Goal: Task Accomplishment & Management: Manage account settings

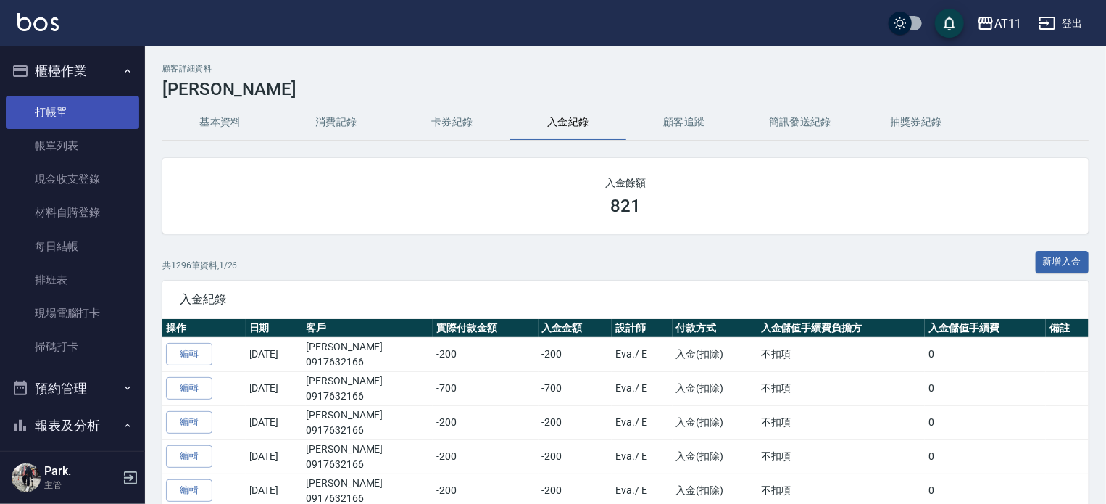
click at [36, 107] on link "打帳單" at bounding box center [72, 112] width 133 height 33
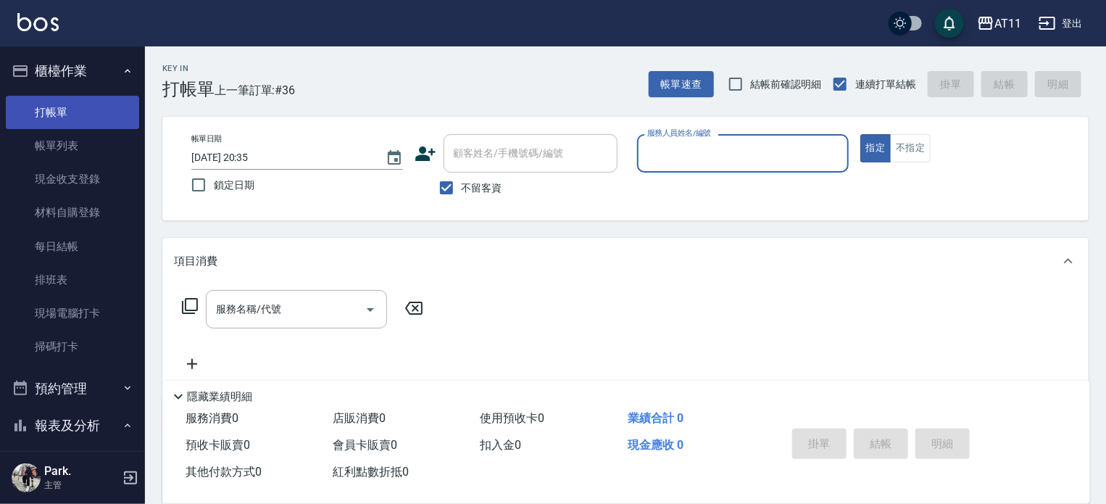
type input "ㄏ"
type input "[PERSON_NAME]"
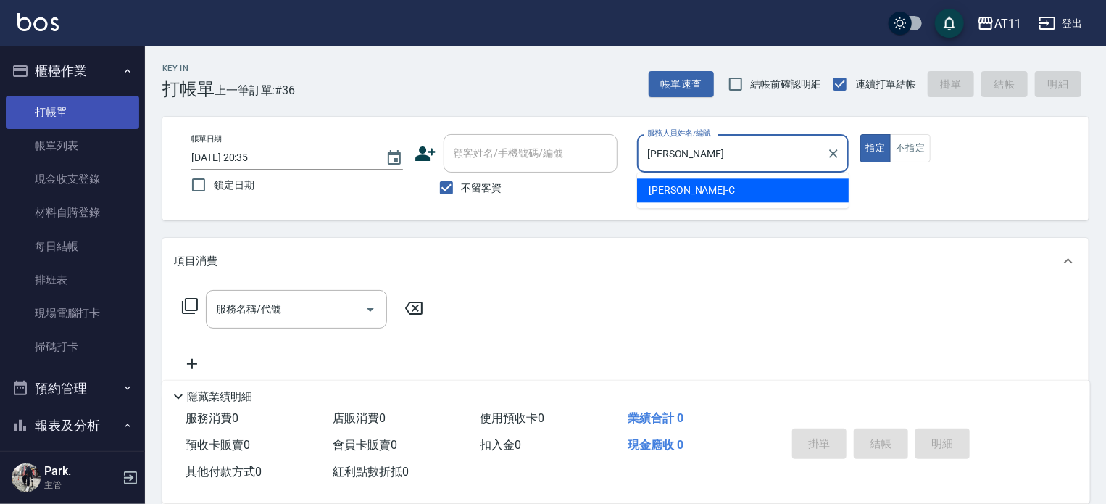
type button "true"
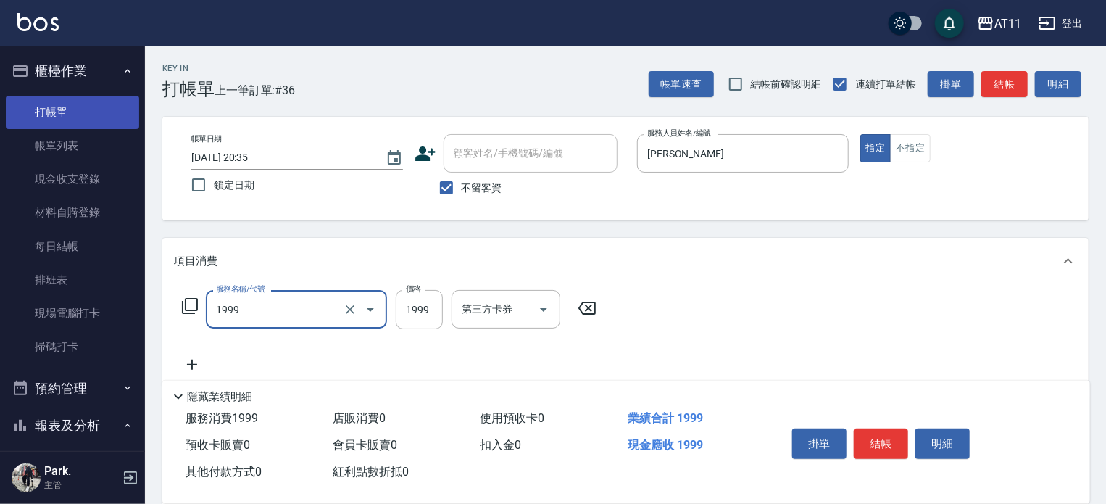
type input "染髮套餐(1999)"
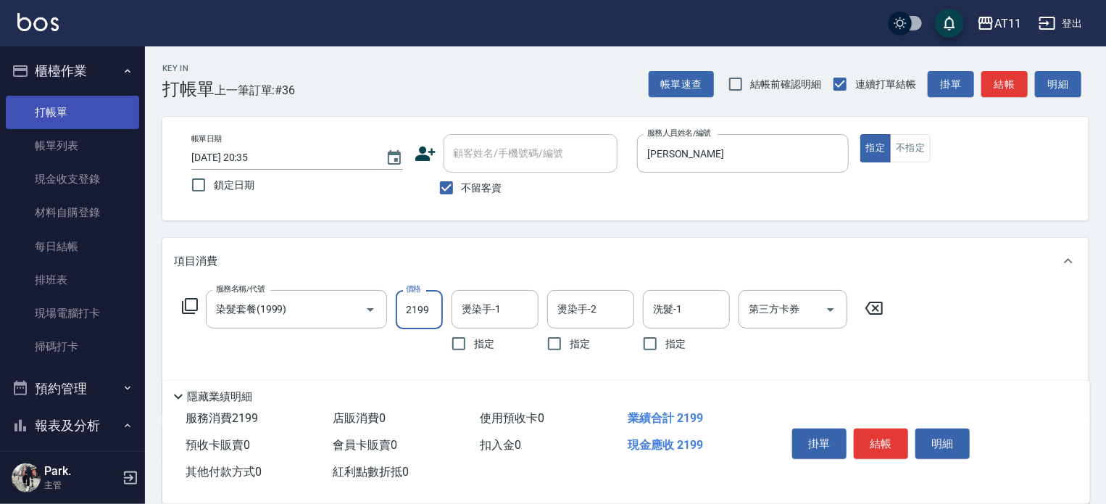
type input "2199"
type input "[PERSON_NAME]"
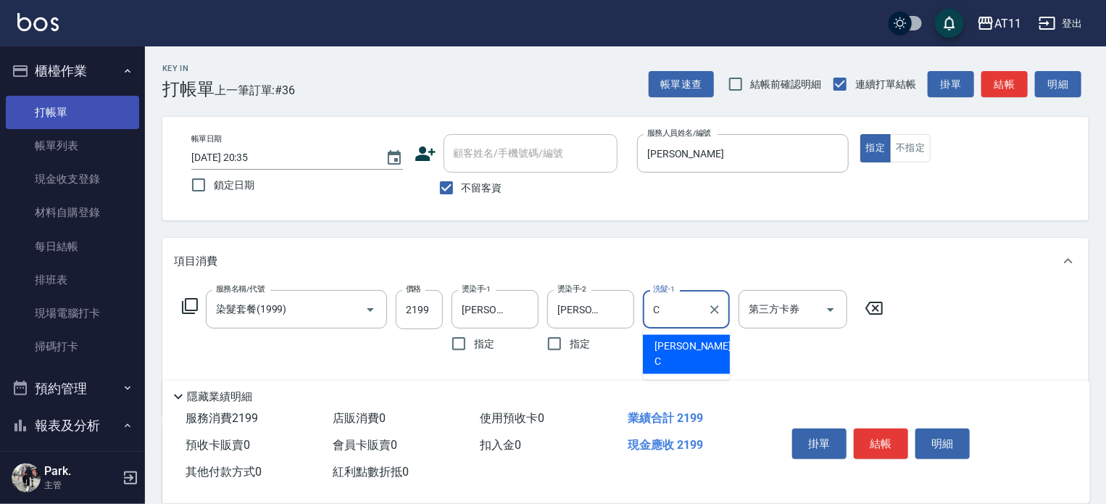
type input "[PERSON_NAME]"
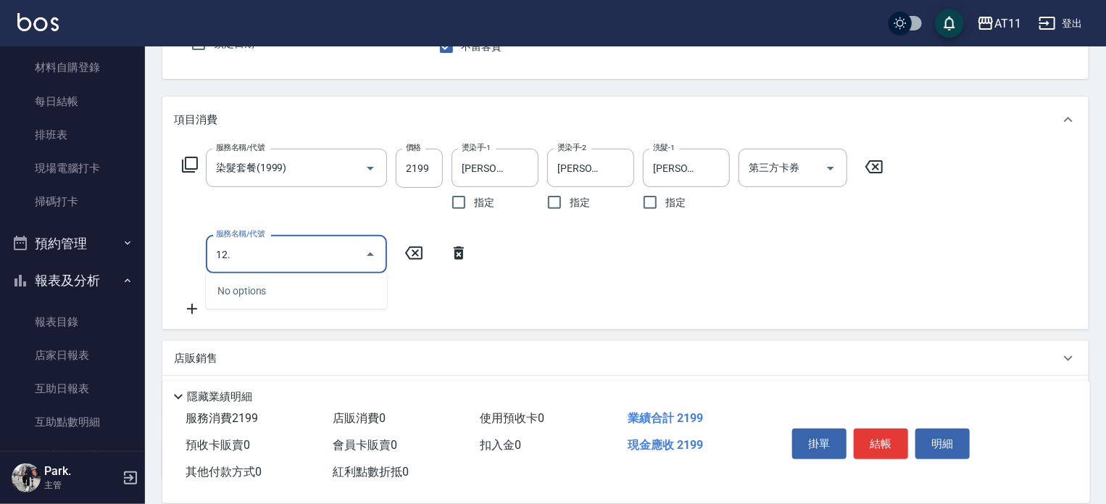
scroll to position [145, 0]
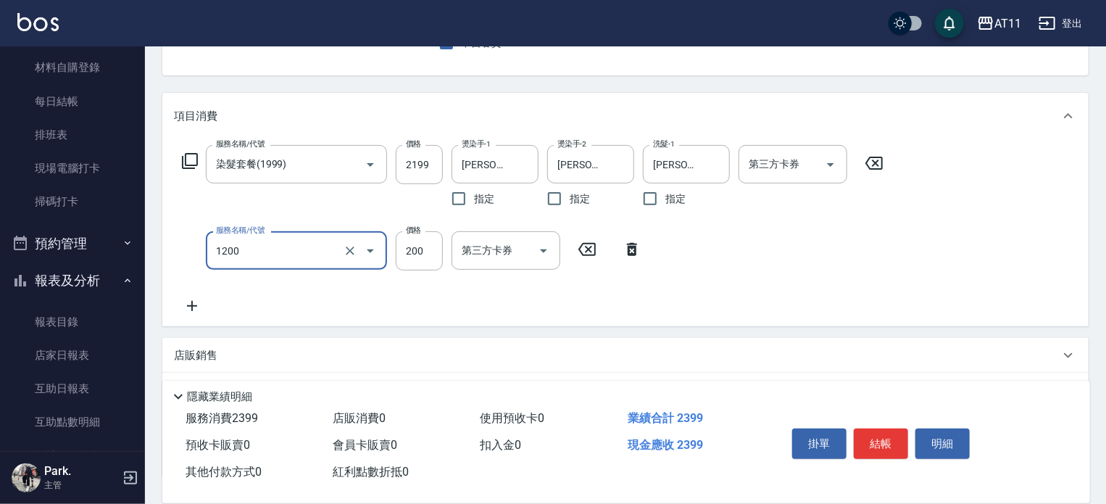
type input "染髮加長度(1200)"
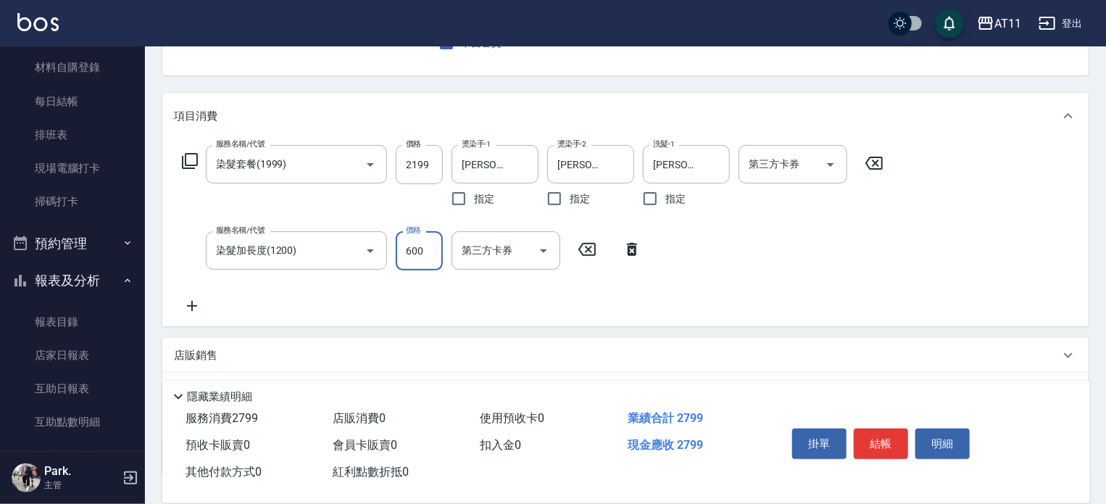
type input "600"
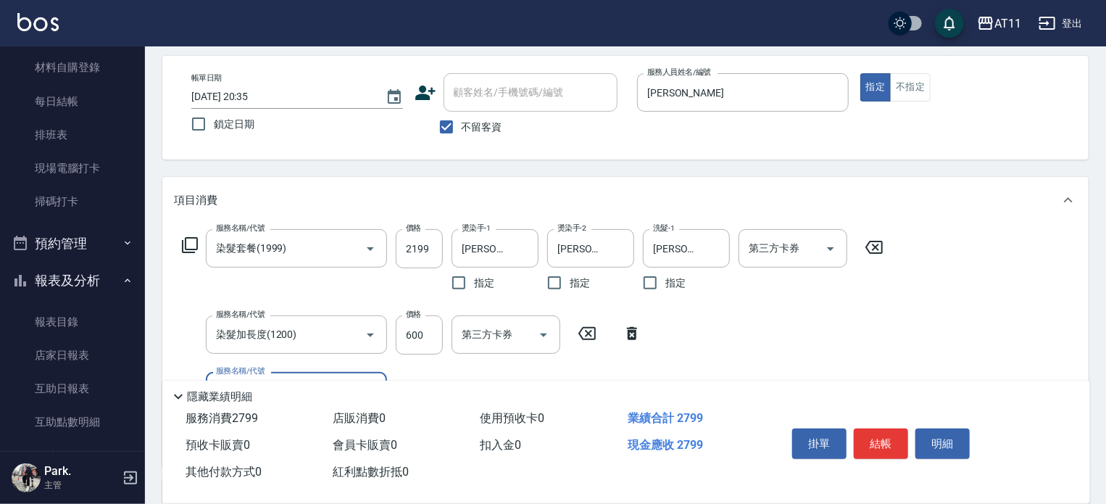
scroll to position [0, 0]
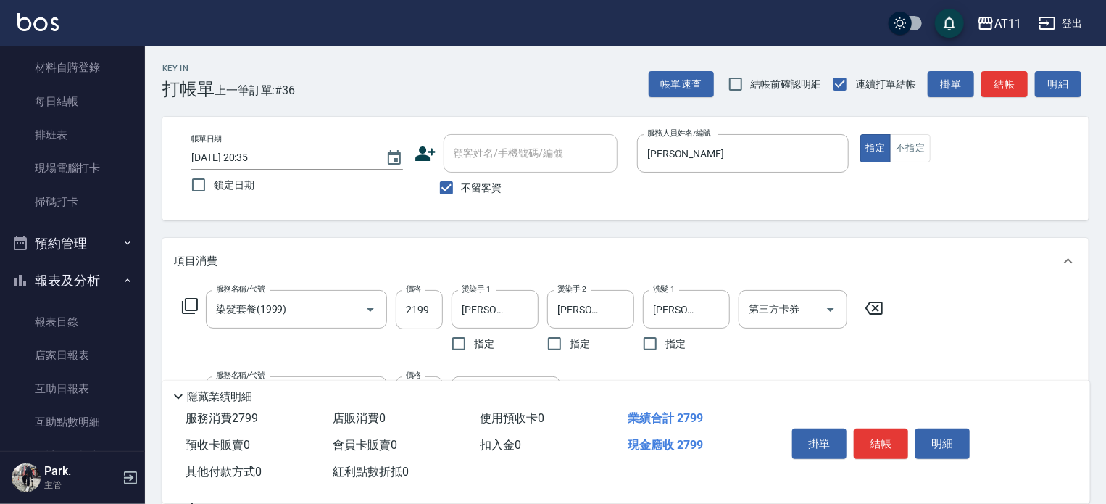
drag, startPoint x: 873, startPoint y: 439, endPoint x: 858, endPoint y: 432, distance: 16.2
click at [873, 439] on button "結帳" at bounding box center [881, 443] width 54 height 30
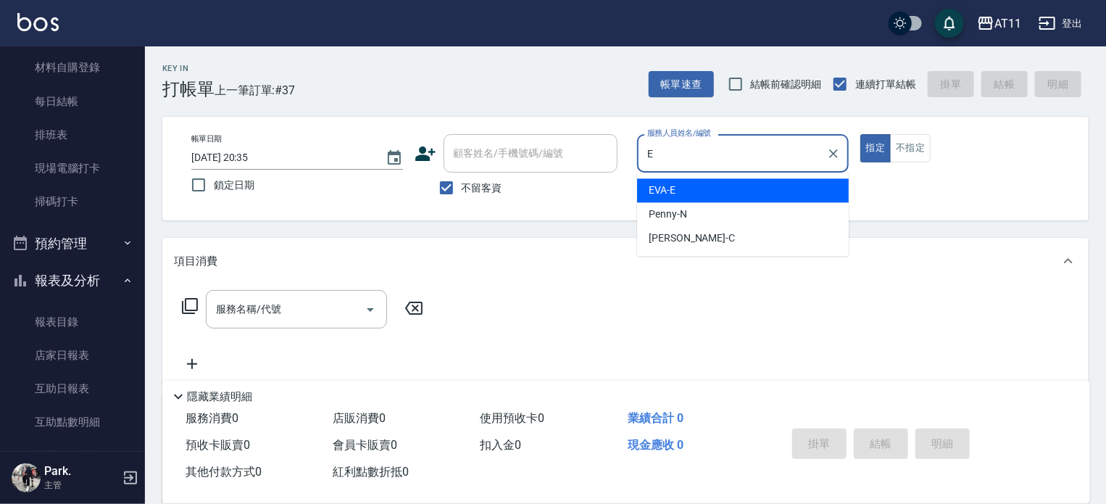
type input "EVA-E"
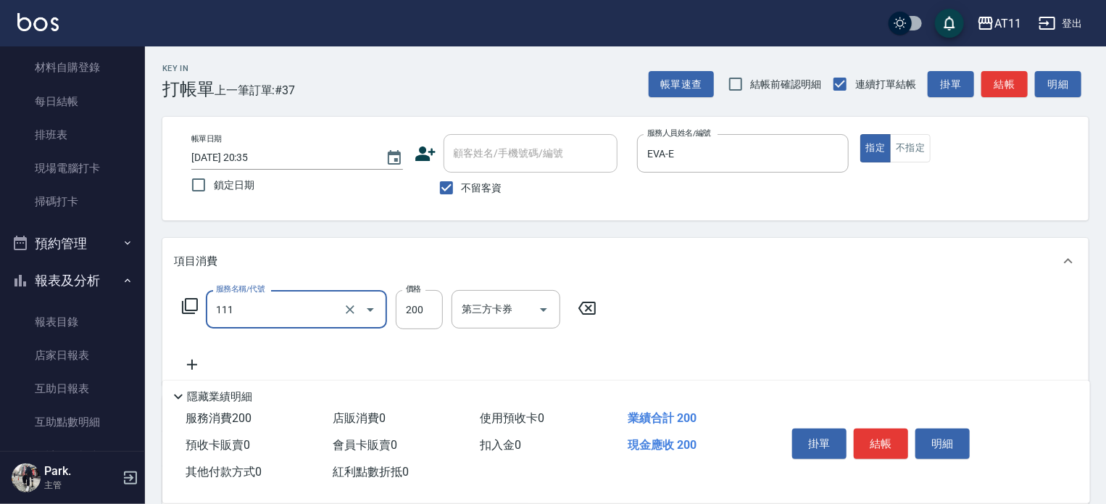
type input "精油洗髮(111)"
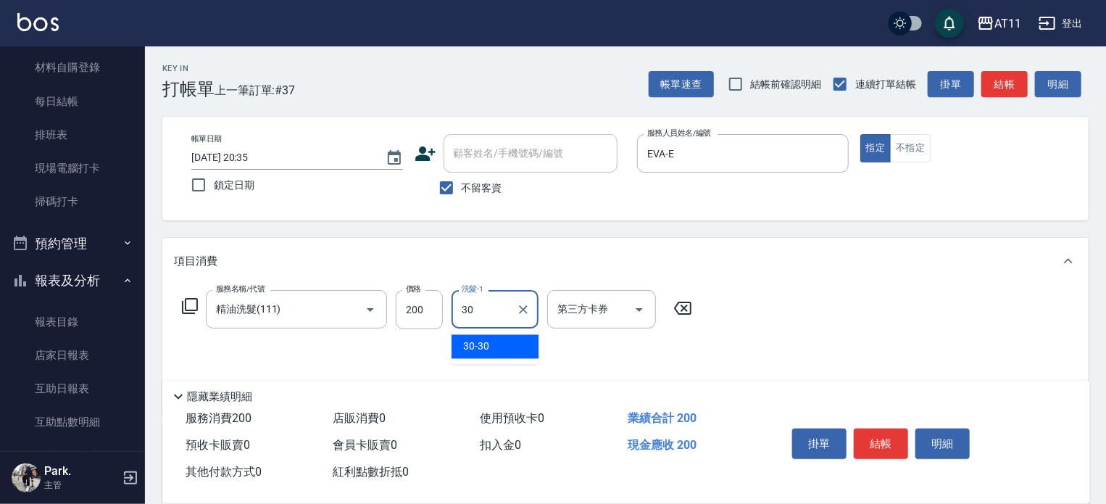
type input "30-30"
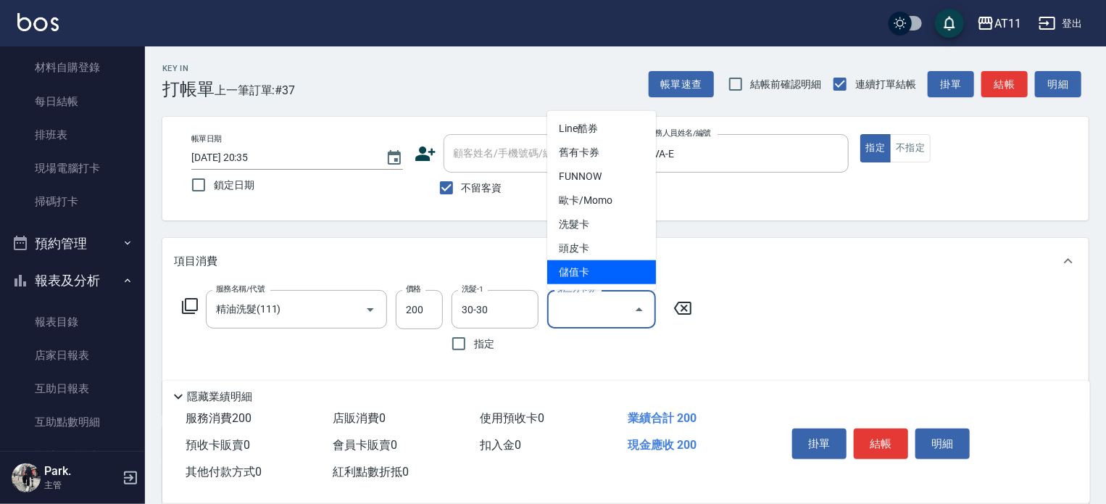
type input "儲值卡"
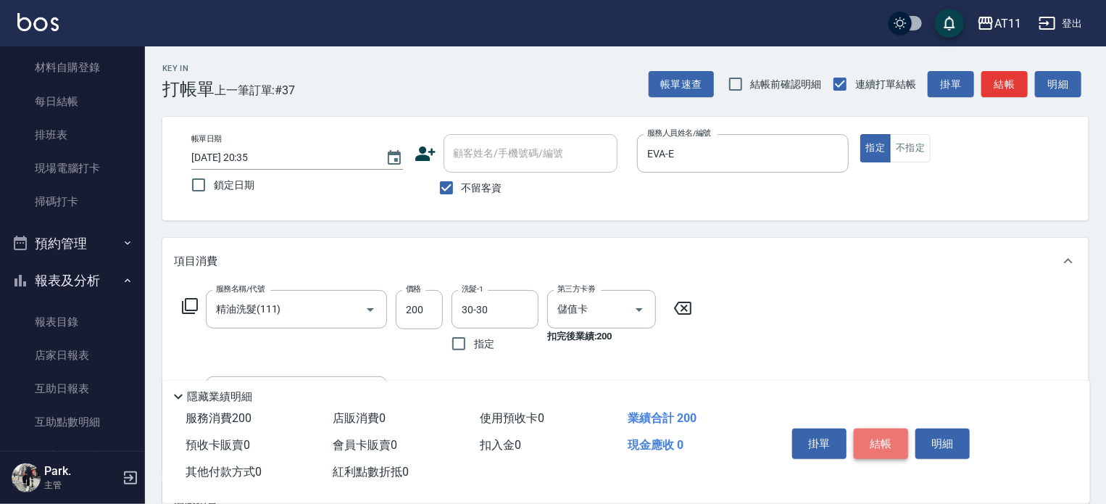
click at [866, 434] on button "結帳" at bounding box center [881, 443] width 54 height 30
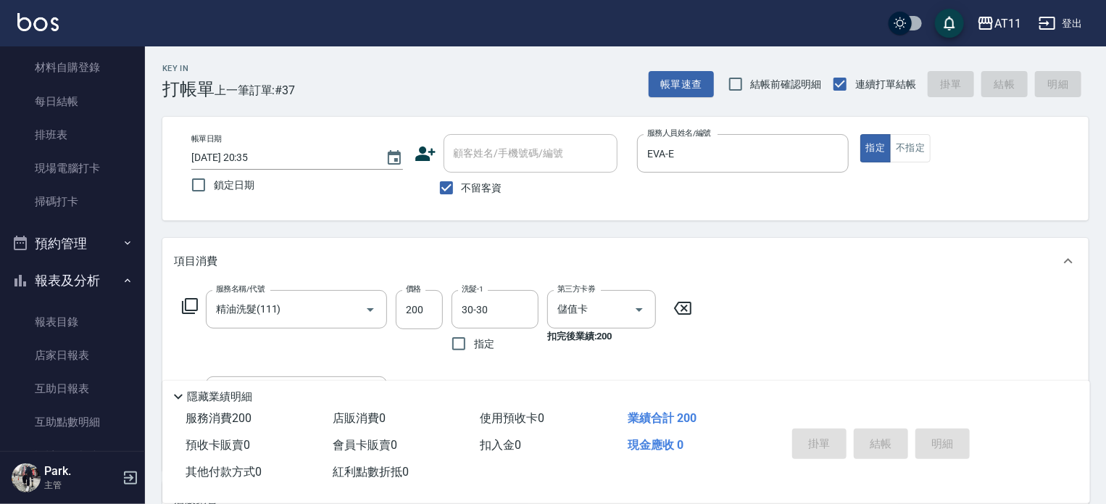
type input "2025/10/12 20:36"
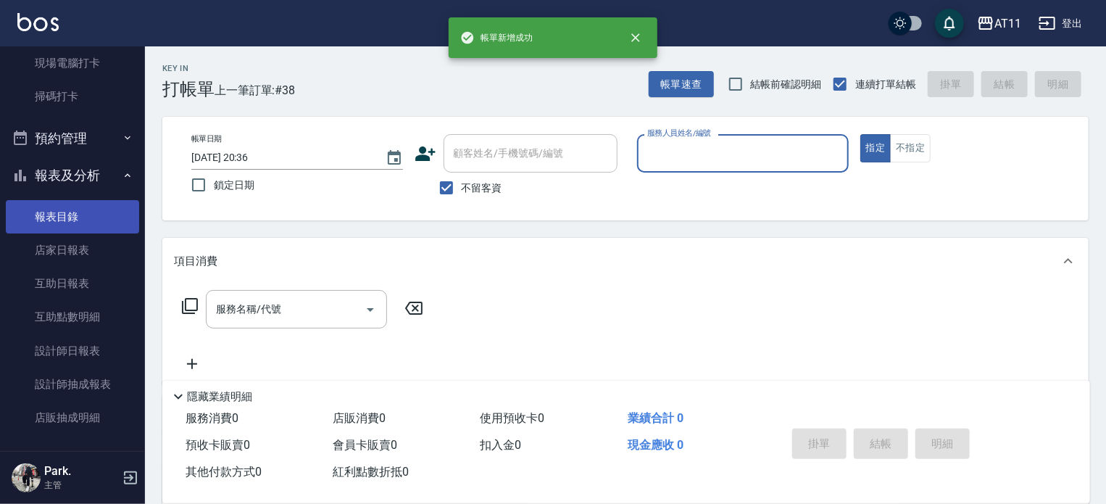
scroll to position [363, 0]
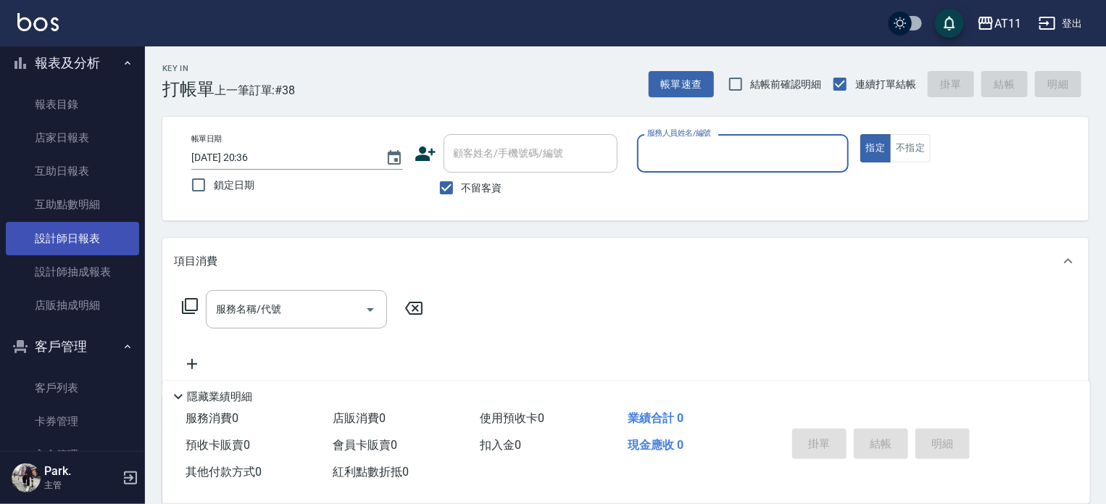
click at [118, 236] on link "設計師日報表" at bounding box center [72, 238] width 133 height 33
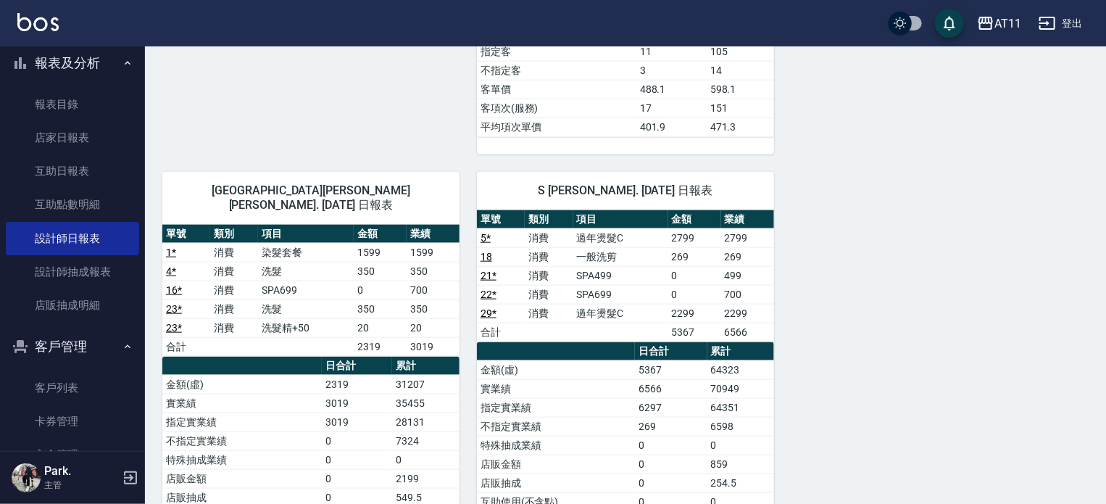
scroll to position [798, 0]
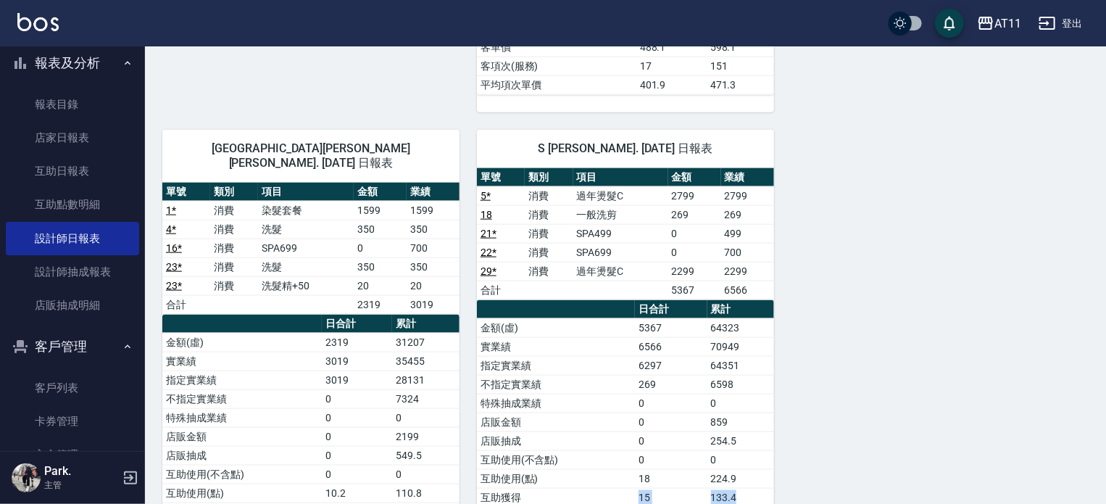
drag, startPoint x: 629, startPoint y: 479, endPoint x: 747, endPoint y: 474, distance: 117.5
click at [747, 488] on tr "互助獲得 15 133.4" at bounding box center [625, 497] width 297 height 19
click at [747, 488] on td "133.4" at bounding box center [741, 497] width 67 height 19
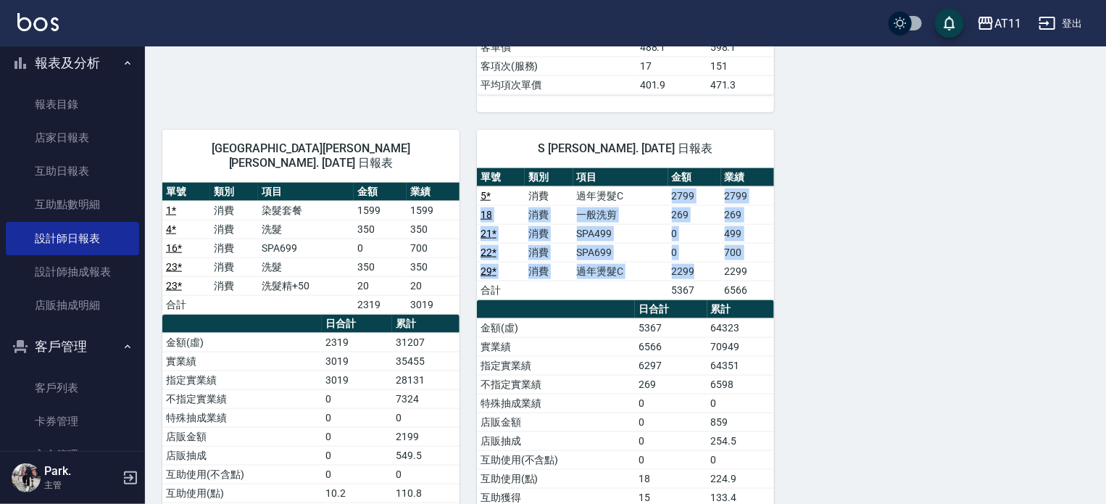
drag, startPoint x: 666, startPoint y: 178, endPoint x: 702, endPoint y: 250, distance: 80.1
click at [702, 250] on tbody "5 * 消費 過年燙髮C 2799 2799 18 消費 一般洗剪 269 269 21 * 消費 SPA499 0 499 22 * 消費 SPA699 0…" at bounding box center [625, 242] width 297 height 113
click at [702, 262] on td "2299" at bounding box center [694, 271] width 53 height 19
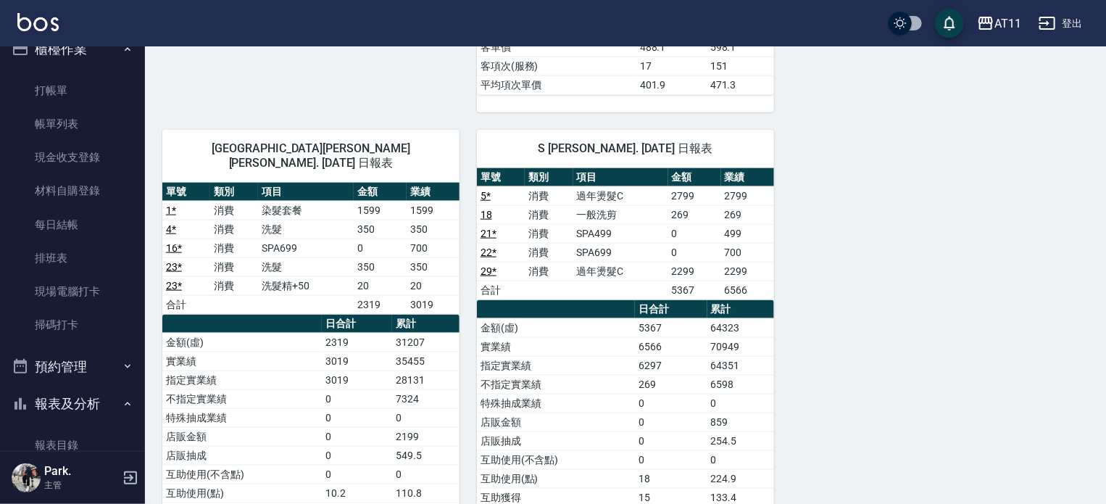
scroll to position [0, 0]
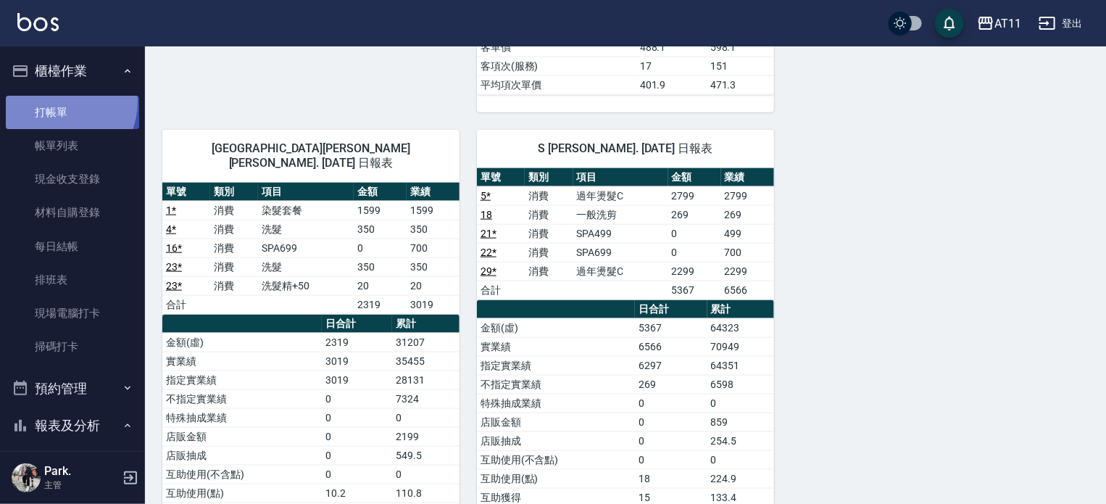
click at [59, 102] on link "打帳單" at bounding box center [72, 112] width 133 height 33
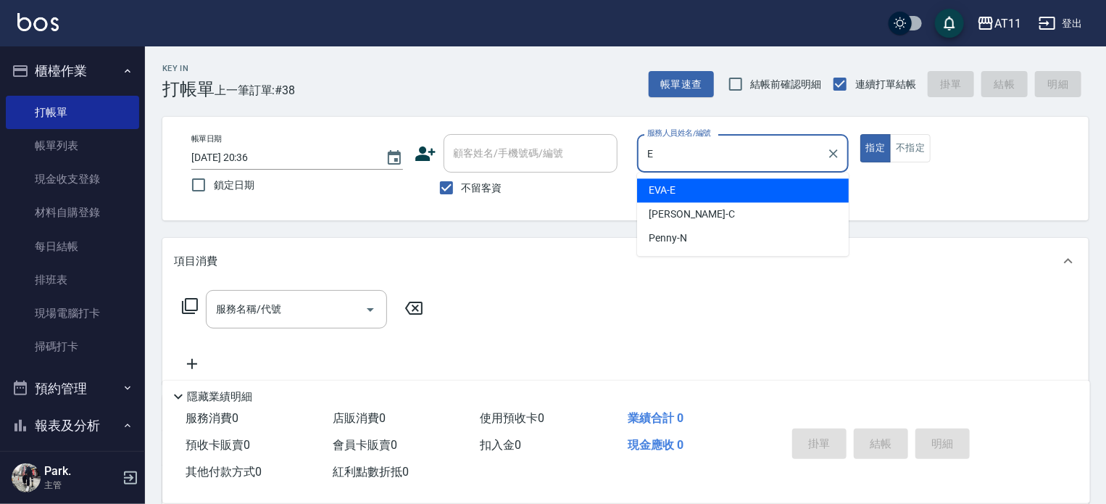
type input "EVA-E"
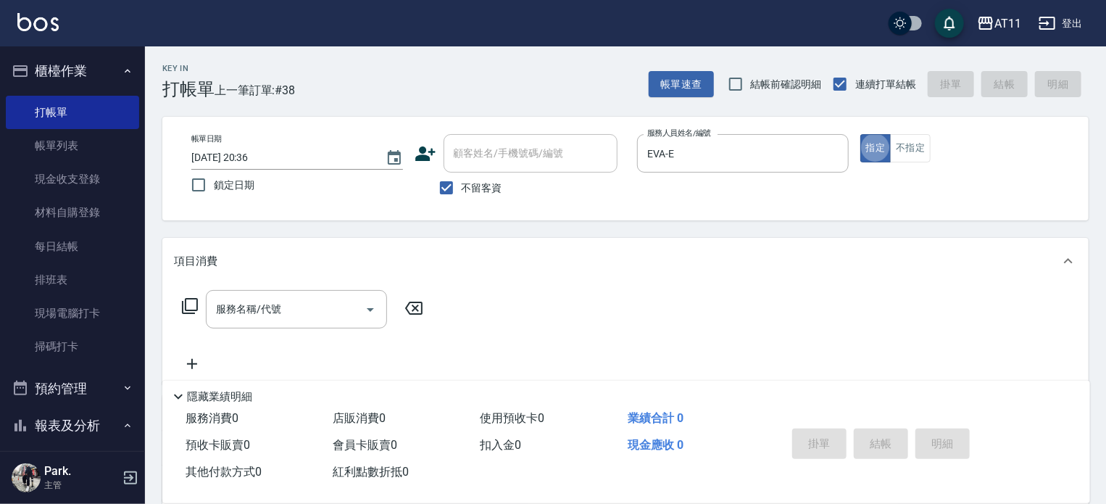
type button "true"
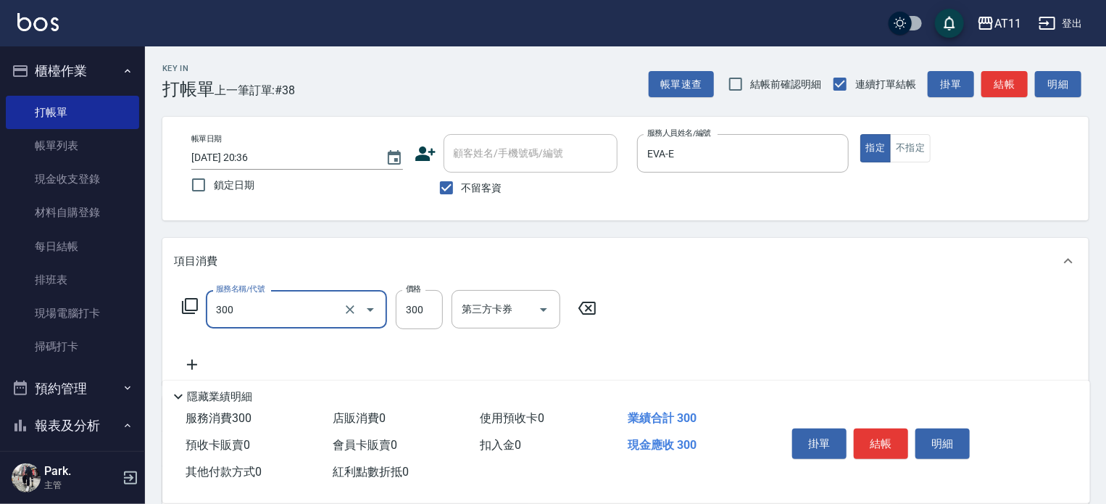
type input "A級剪髮(300)"
click at [716, 228] on div "Key In 打帳單 上一筆訂單:#38 帳單速查 結帳前確認明細 連續打單結帳 掛單 結帳 明細 帳單日期 2025/10/12 20:36 鎖定日期 顧客…" at bounding box center [625, 359] width 961 height 627
click at [881, 439] on button "結帳" at bounding box center [881, 443] width 54 height 30
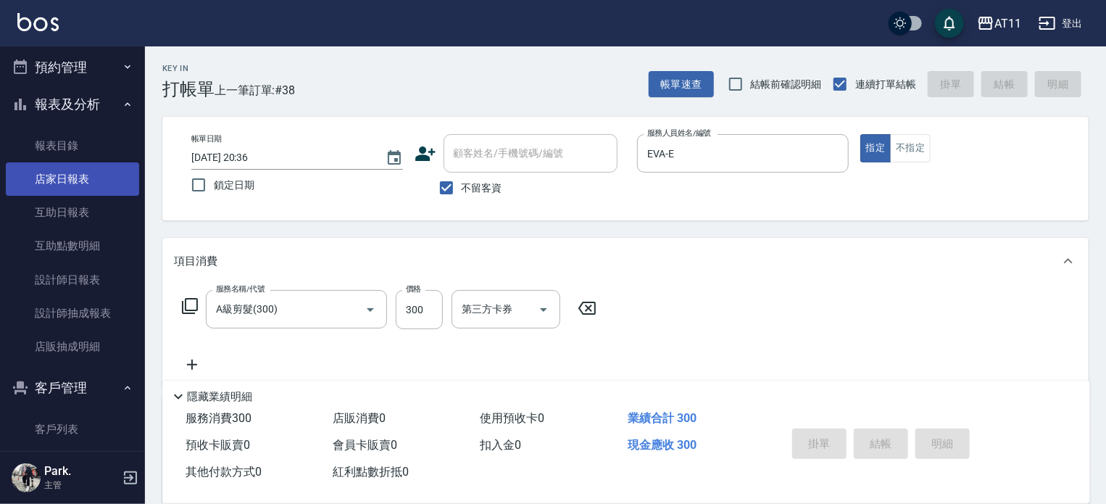
scroll to position [435, 0]
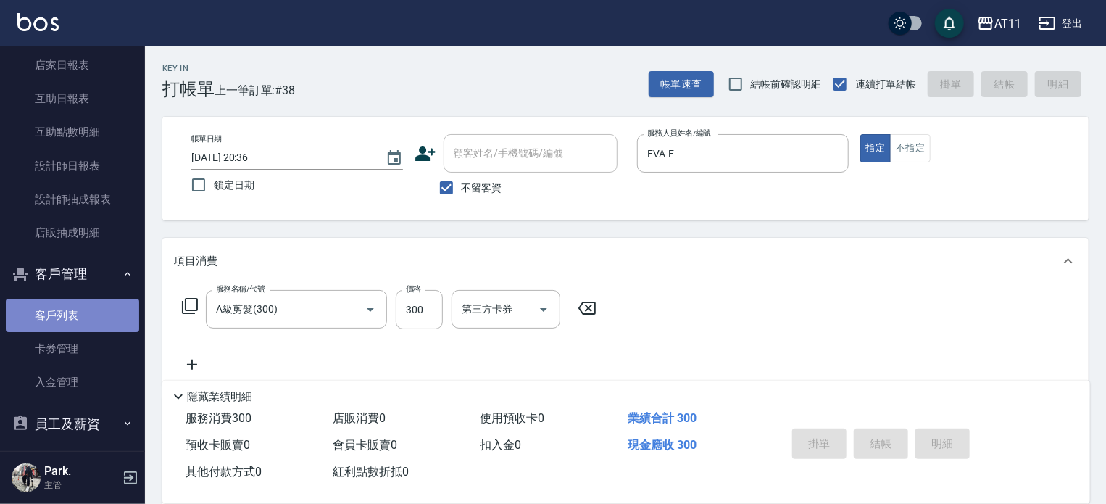
click at [86, 324] on link "客戶列表" at bounding box center [72, 315] width 133 height 33
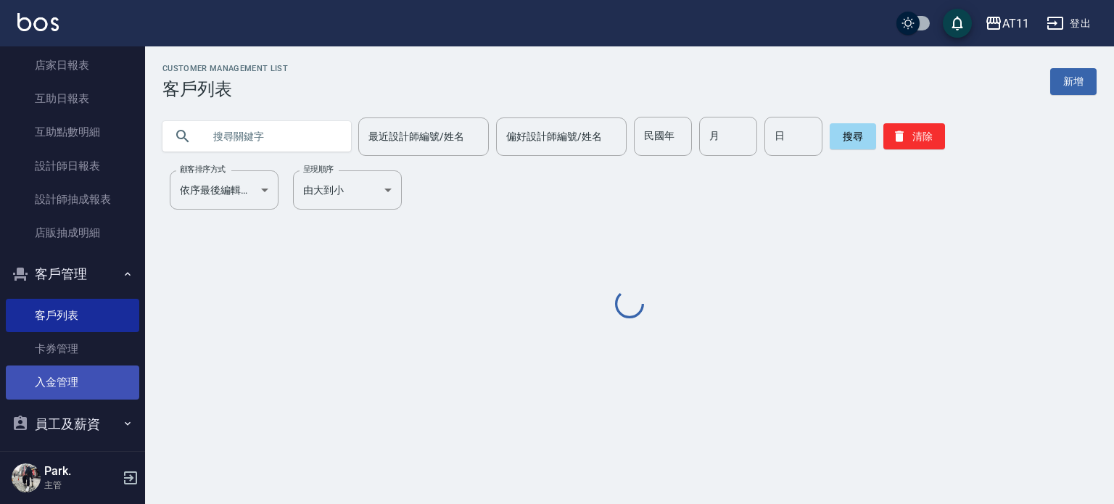
click at [95, 365] on link "入金管理" at bounding box center [72, 381] width 133 height 33
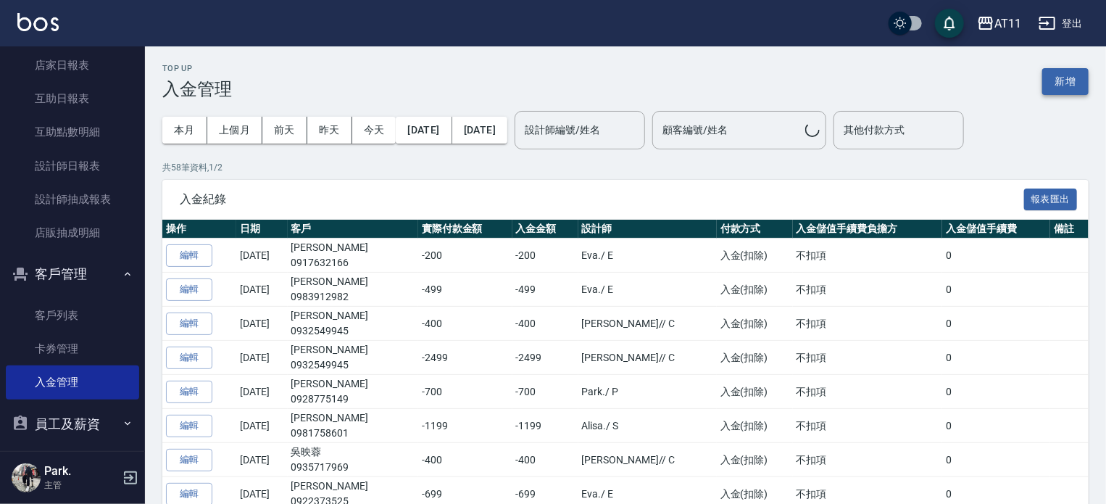
click at [1064, 83] on button "新增" at bounding box center [1066, 81] width 46 height 27
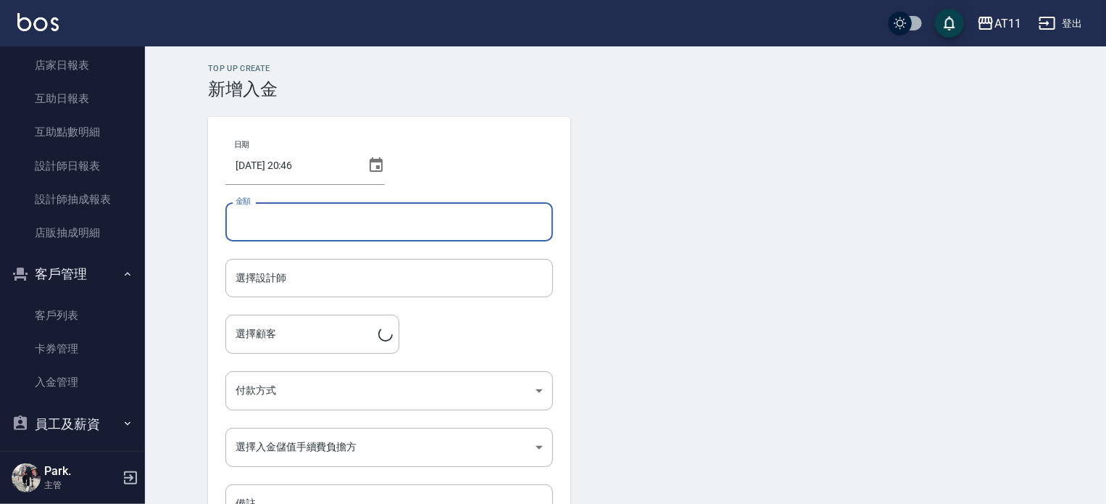
click at [316, 230] on input "金額" at bounding box center [389, 221] width 328 height 39
type input "-300"
click at [270, 280] on input "選擇設計師" at bounding box center [389, 277] width 315 height 25
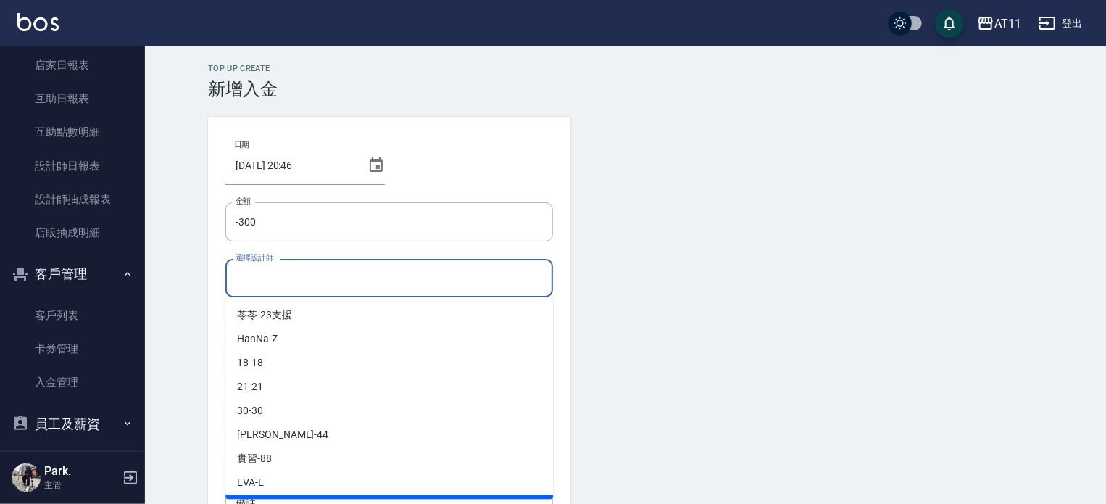
click at [304, 494] on div "20 -20支援" at bounding box center [389, 506] width 328 height 24
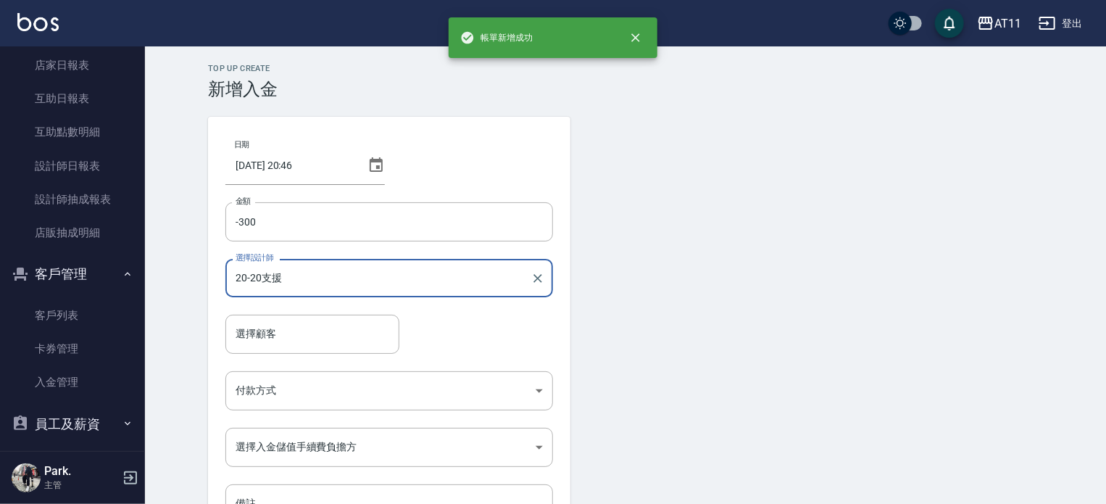
click at [237, 268] on input "20-20支援" at bounding box center [378, 277] width 293 height 25
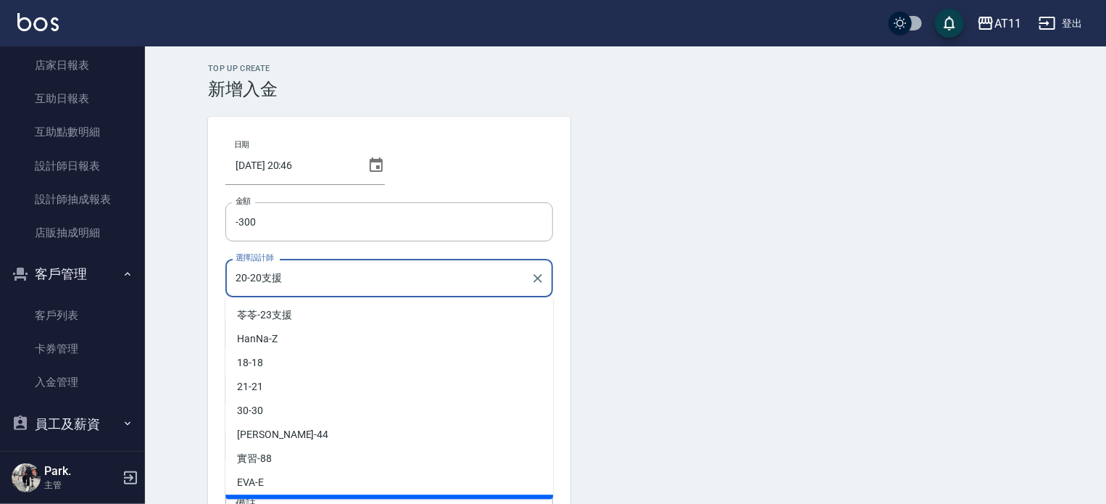
scroll to position [20, 0]
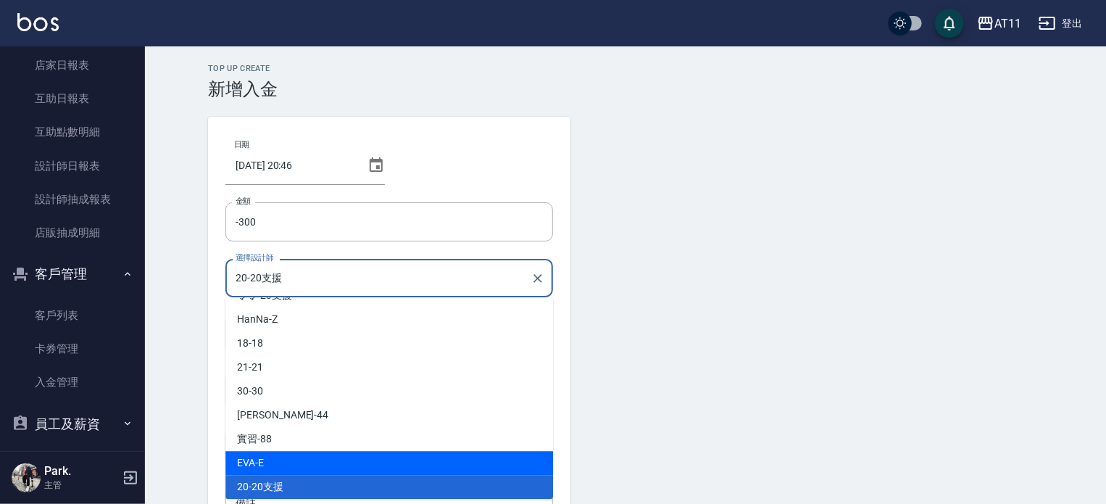
click at [259, 464] on span "EVA -E" at bounding box center [250, 462] width 27 height 15
type input "EVA-E"
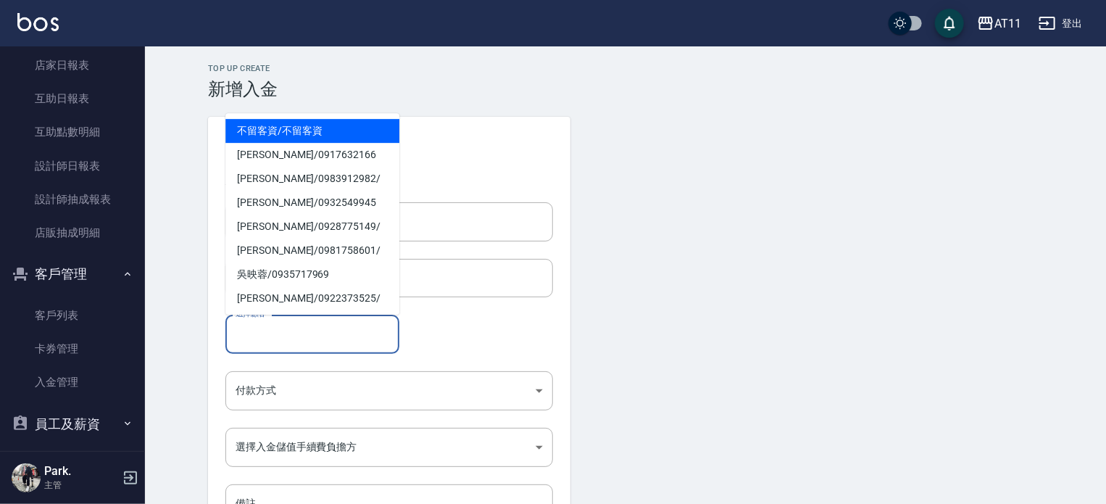
click at [261, 327] on input "選擇顧客" at bounding box center [312, 333] width 161 height 25
type input "Q"
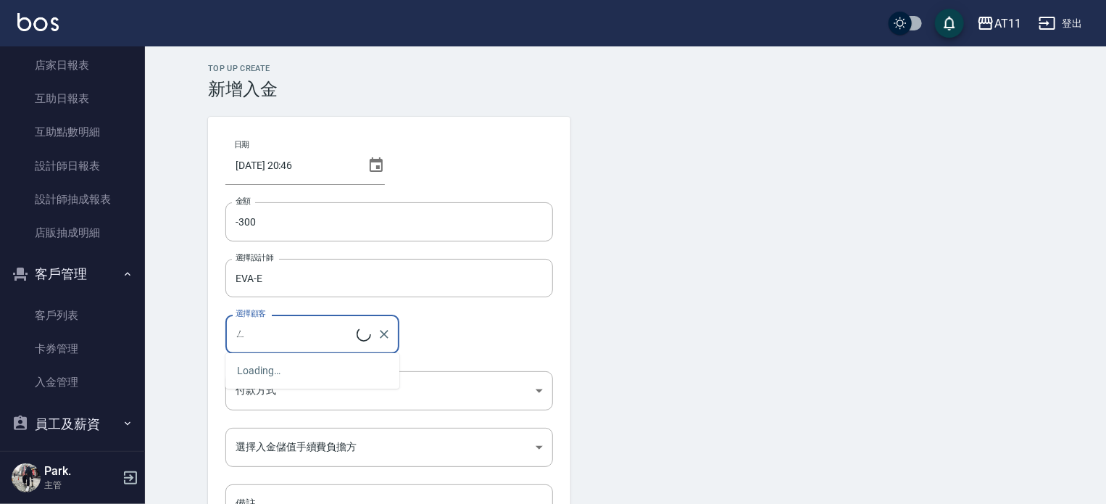
type input "ㄥˊ"
type input "彭"
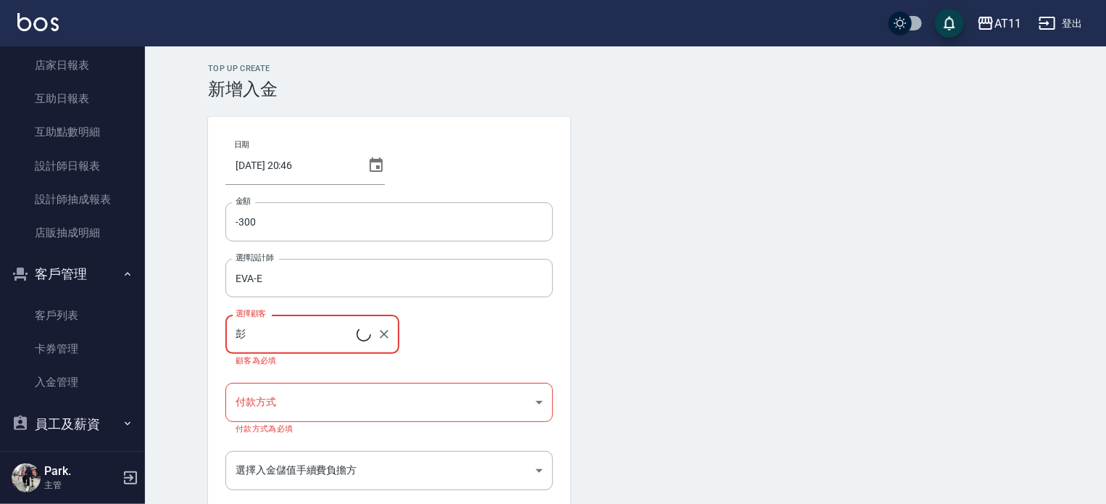
click at [268, 341] on input "彭" at bounding box center [294, 333] width 125 height 25
click at [264, 336] on input "彭" at bounding box center [294, 333] width 125 height 25
type input "彭"
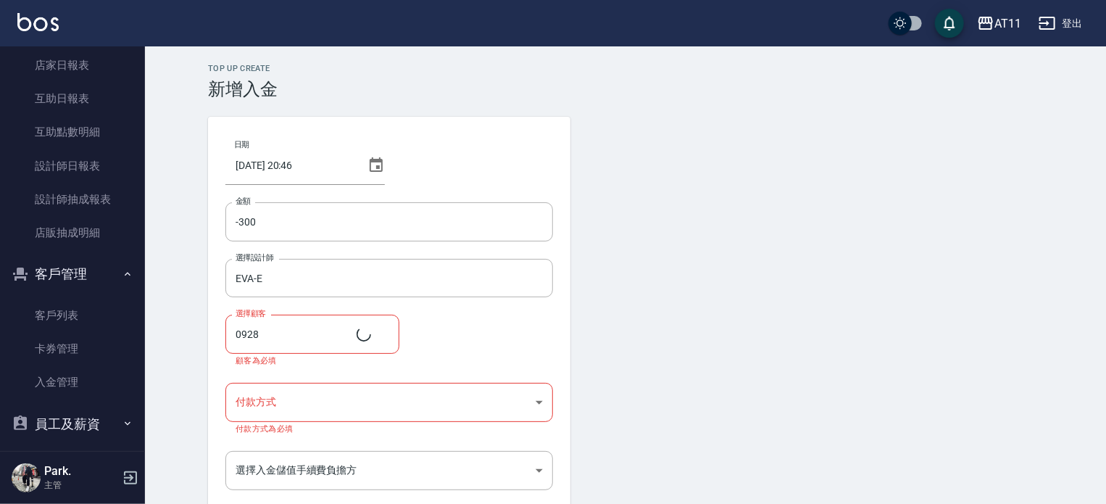
click at [424, 335] on div "選擇顧客 0928 選擇顧客 顧客為必填" at bounding box center [389, 340] width 328 height 50
click at [275, 334] on input "0928" at bounding box center [294, 333] width 125 height 25
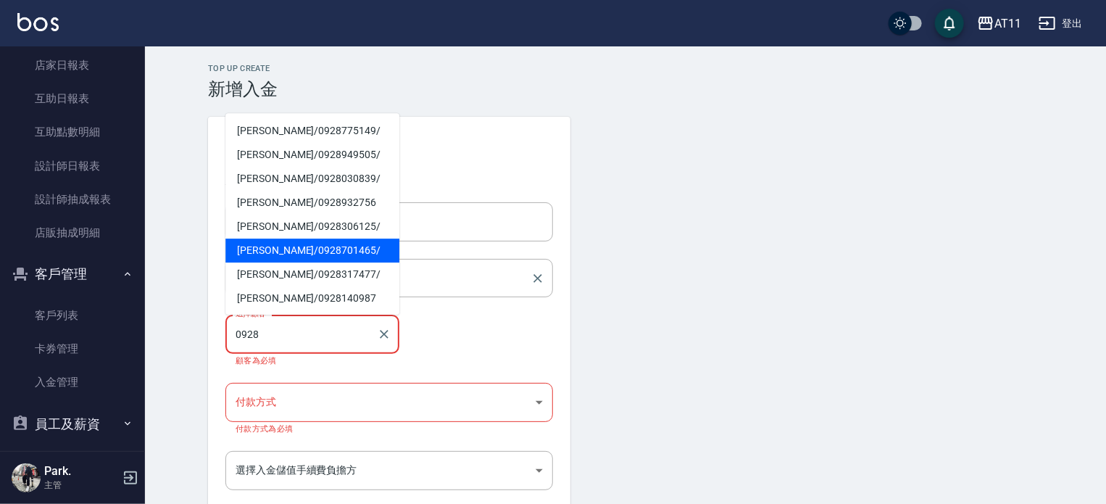
click at [268, 253] on span "彭定儀 / 0928701465 /" at bounding box center [312, 251] width 174 height 24
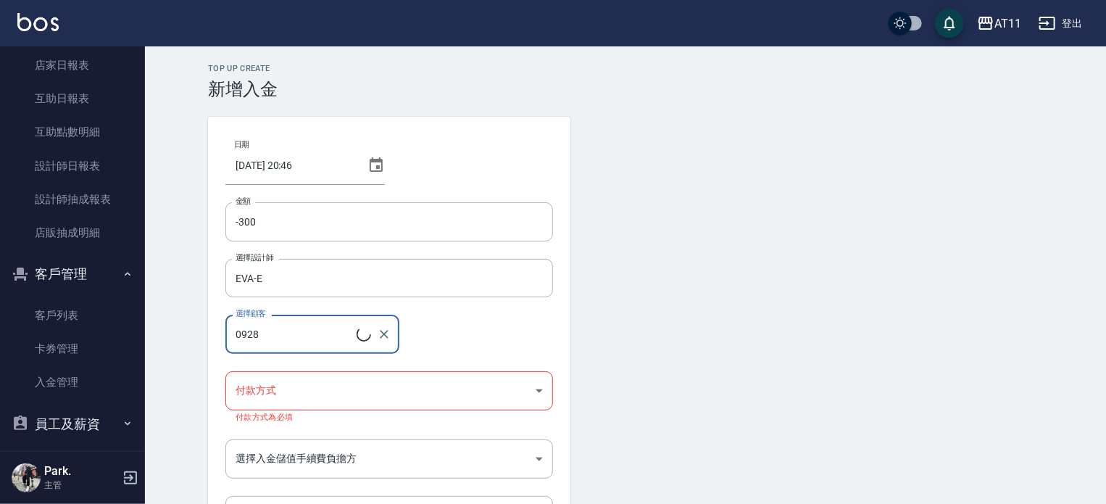
type input "彭定儀/0928701465/"
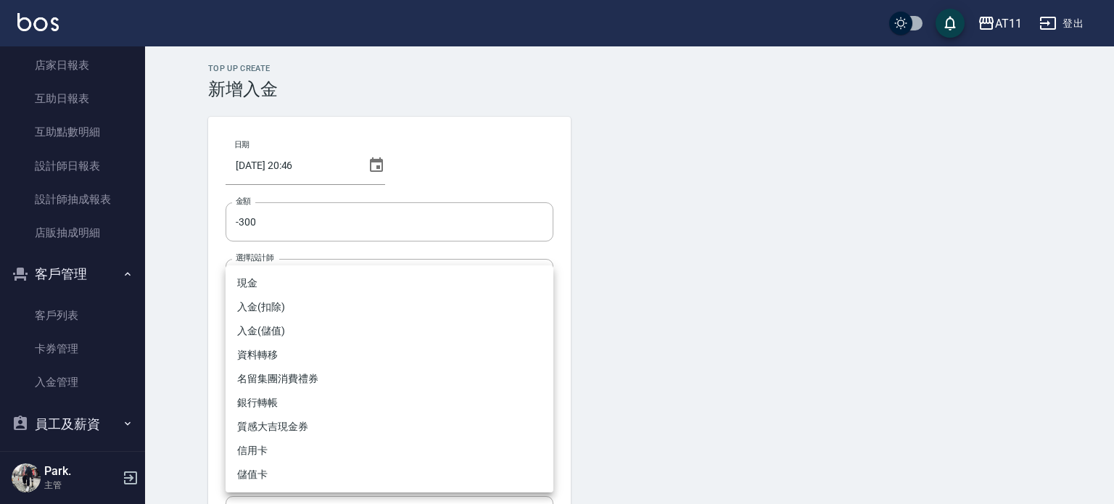
click at [283, 381] on body "AT11 登出 櫃檯作業 打帳單 帳單列表 現金收支登錄 材料自購登錄 每日結帳 排班表 現場電腦打卡 掃碼打卡 預約管理 預約管理 單日預約紀錄 單週預約紀…" at bounding box center [557, 306] width 1114 height 613
click at [278, 307] on li "入金(扣除)" at bounding box center [389, 307] width 328 height 24
type input "入金(扣除)"
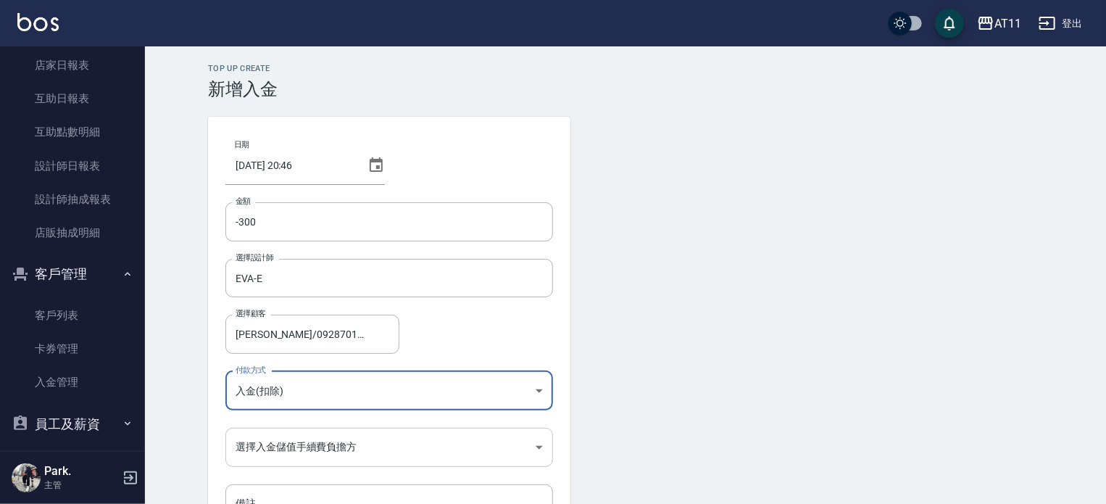
click at [309, 443] on body "AT11 登出 櫃檯作業 打帳單 帳單列表 現金收支登錄 材料自購登錄 每日結帳 排班表 現場電腦打卡 掃碼打卡 預約管理 預約管理 單日預約紀錄 單週預約紀…" at bounding box center [553, 301] width 1106 height 602
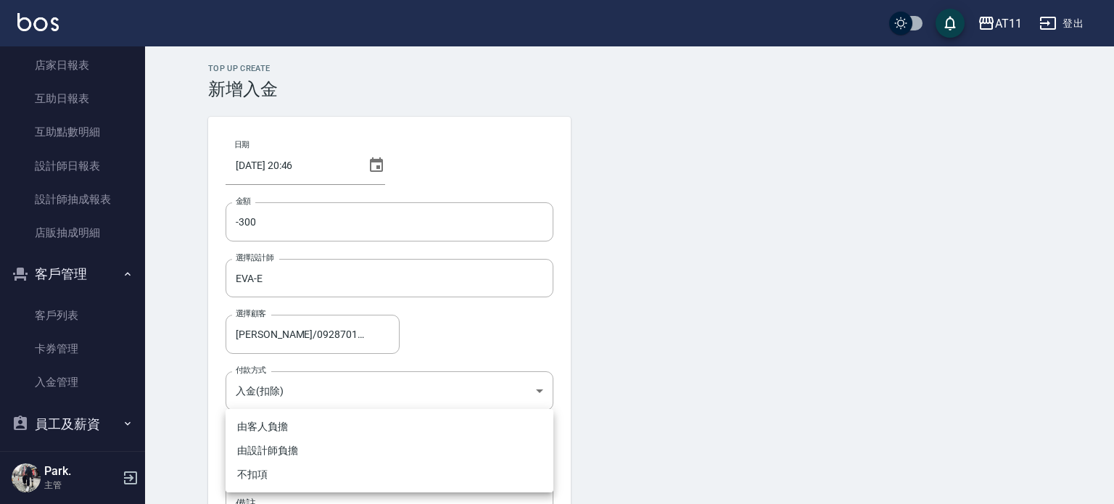
click at [291, 472] on li "不扣項" at bounding box center [389, 475] width 328 height 24
type input "WITHOUTHANDLINGFEE"
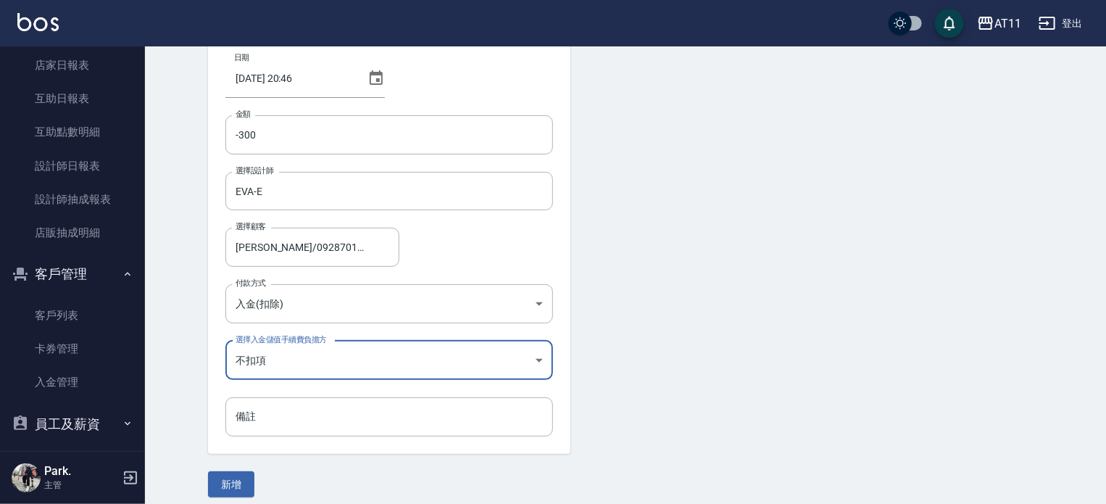
scroll to position [98, 0]
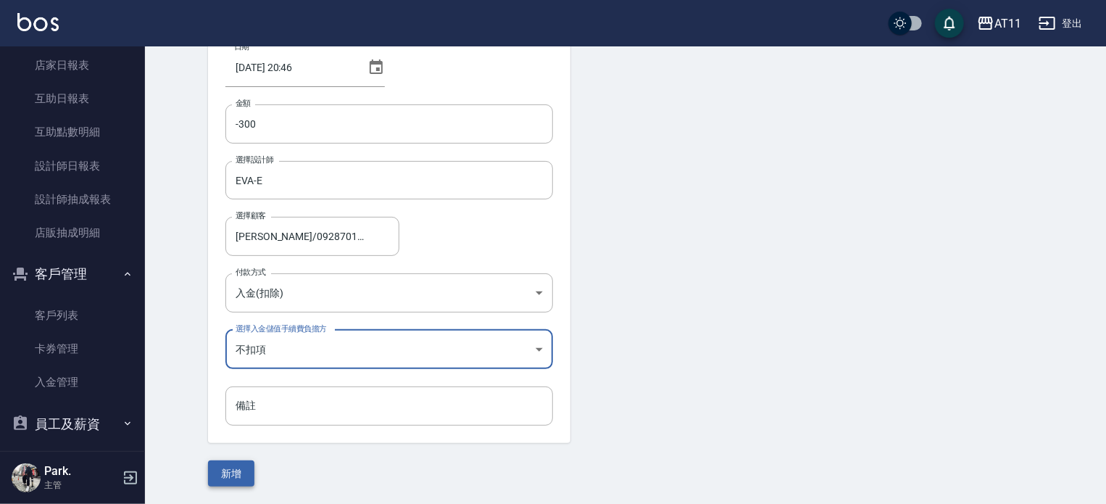
click at [240, 469] on button "新增" at bounding box center [231, 473] width 46 height 27
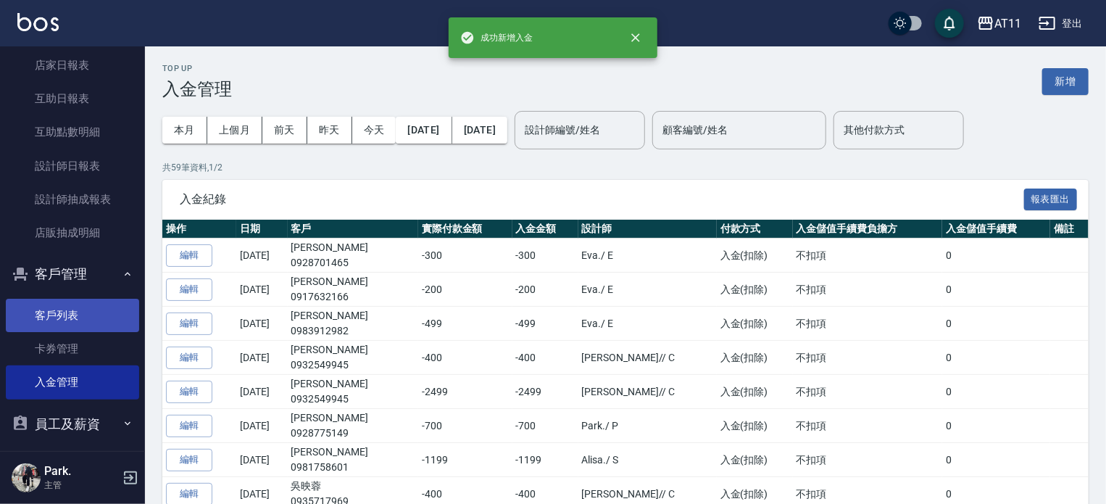
drag, startPoint x: 73, startPoint y: 309, endPoint x: 92, endPoint y: 304, distance: 20.2
click at [73, 309] on link "客戶列表" at bounding box center [72, 315] width 133 height 33
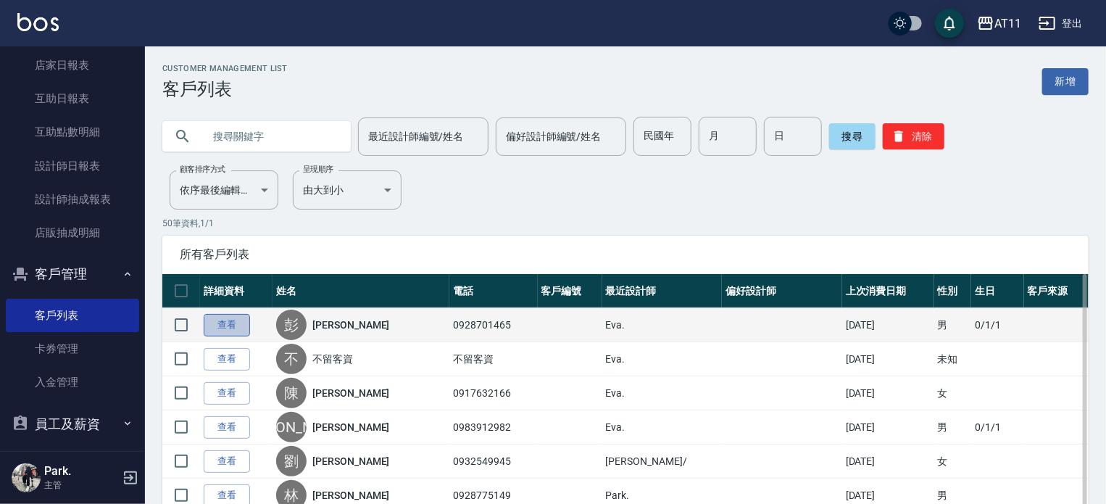
click at [230, 324] on link "查看" at bounding box center [227, 325] width 46 height 22
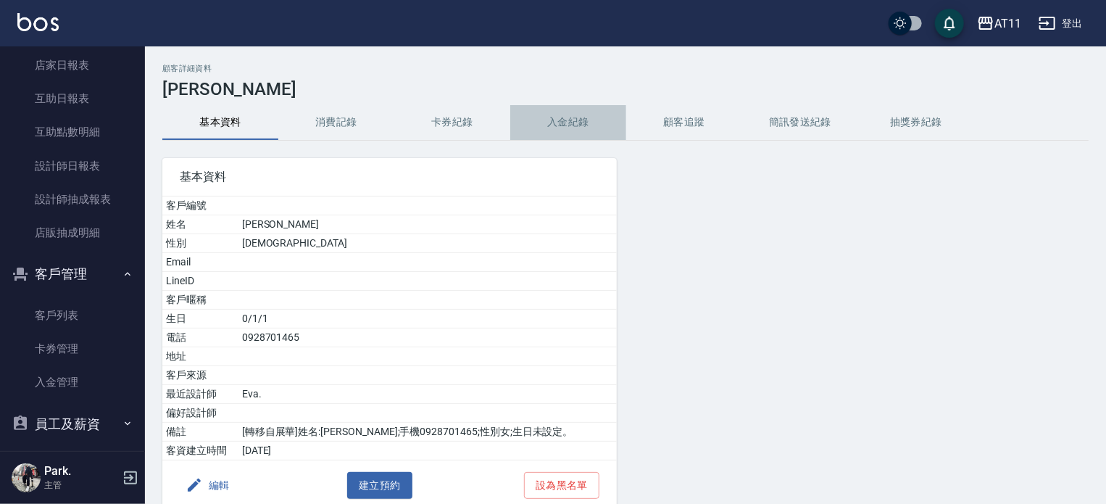
click at [578, 129] on button "入金紀錄" at bounding box center [568, 122] width 116 height 35
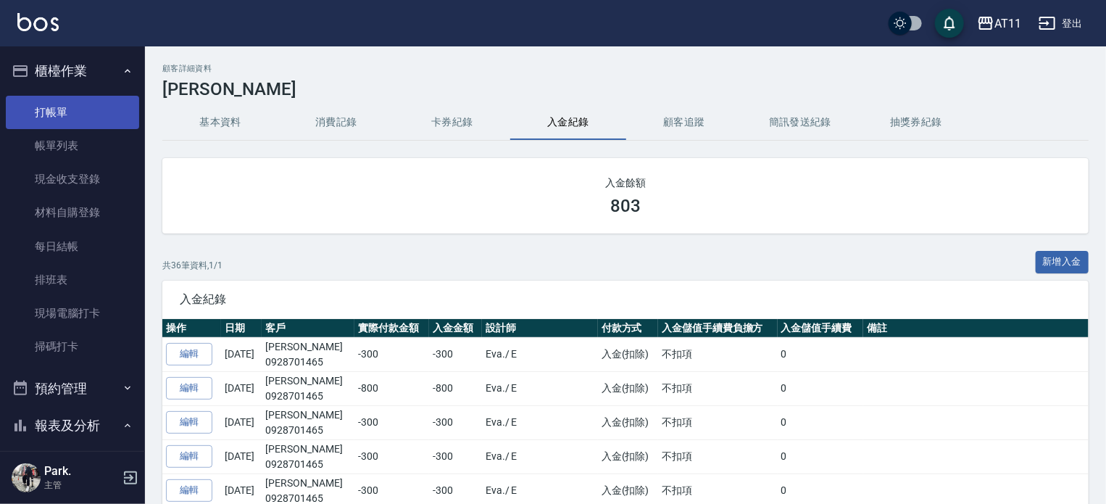
click at [73, 112] on link "打帳單" at bounding box center [72, 112] width 133 height 33
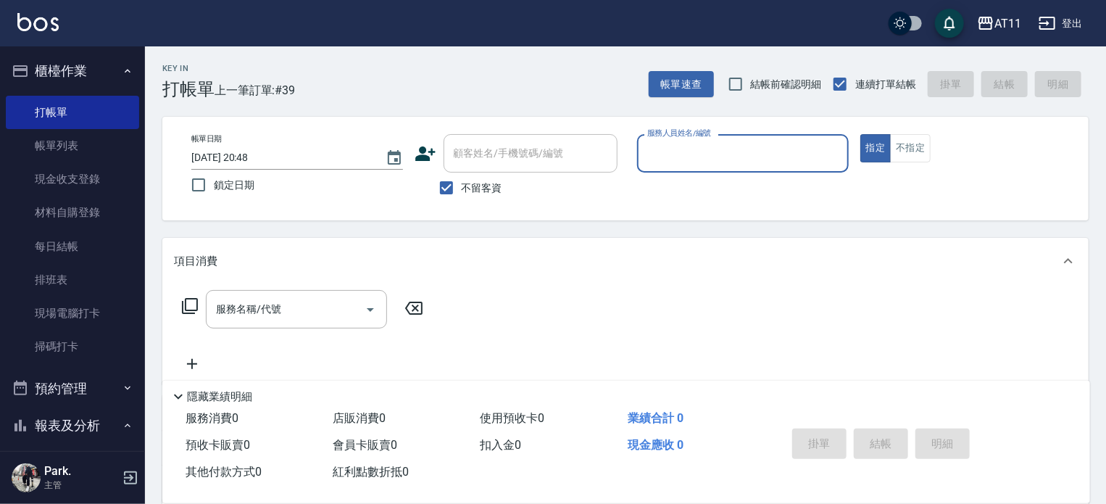
type input "ㄍ"
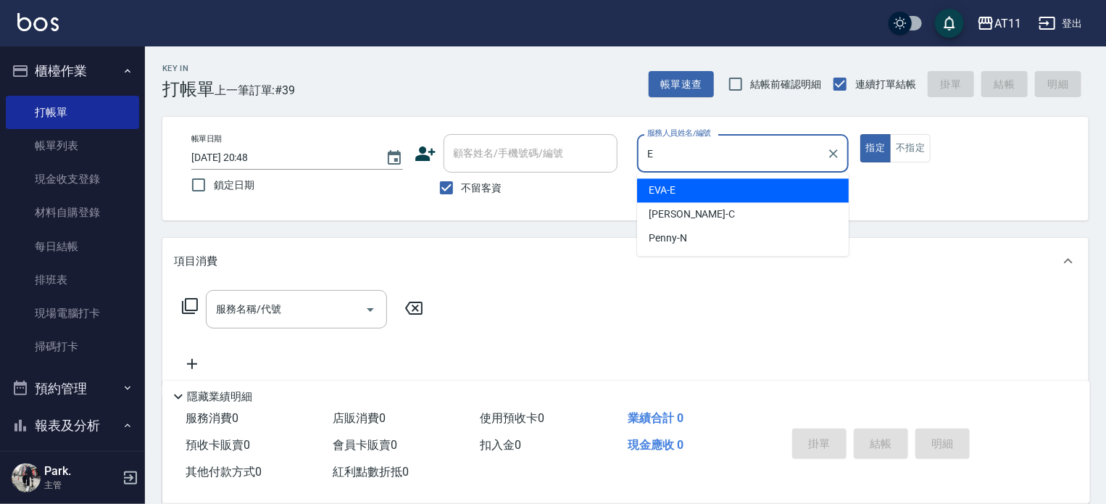
type input "EVA-E"
type button "true"
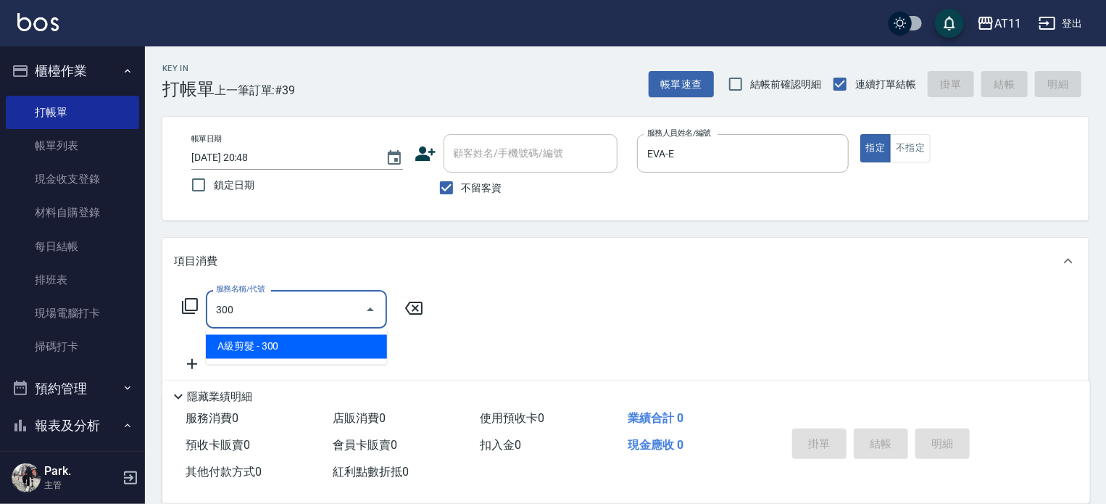
type input "A級剪髮(300)"
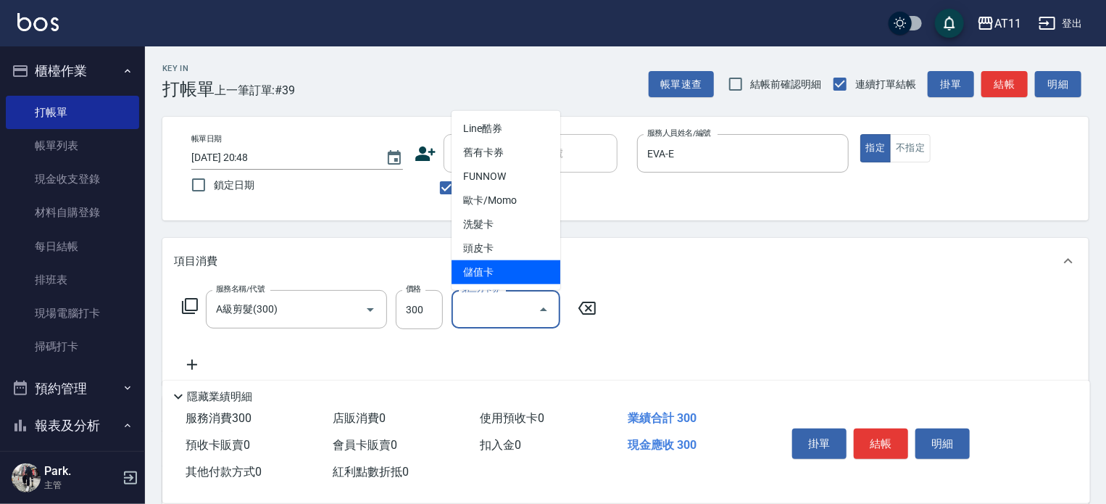
type input "儲值卡"
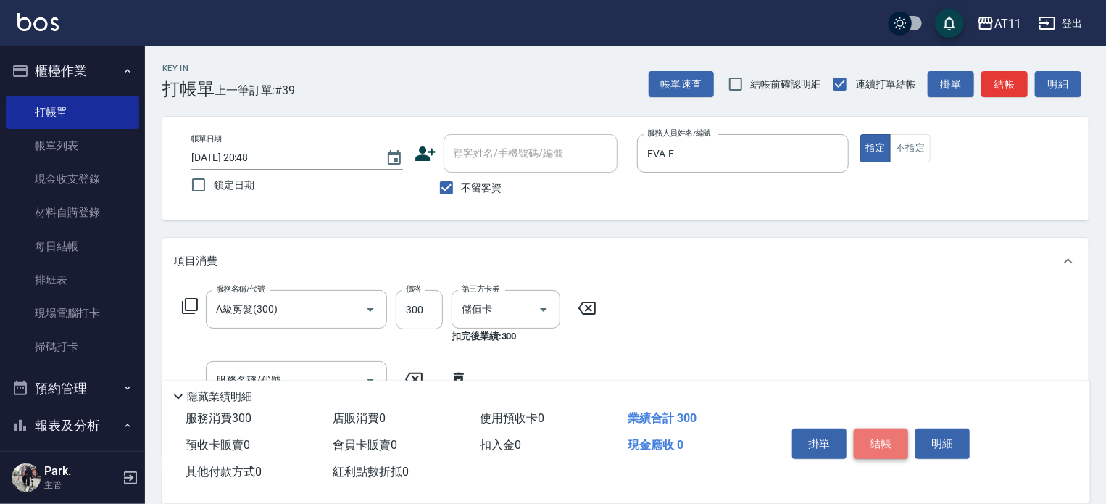
click at [875, 438] on button "結帳" at bounding box center [881, 443] width 54 height 30
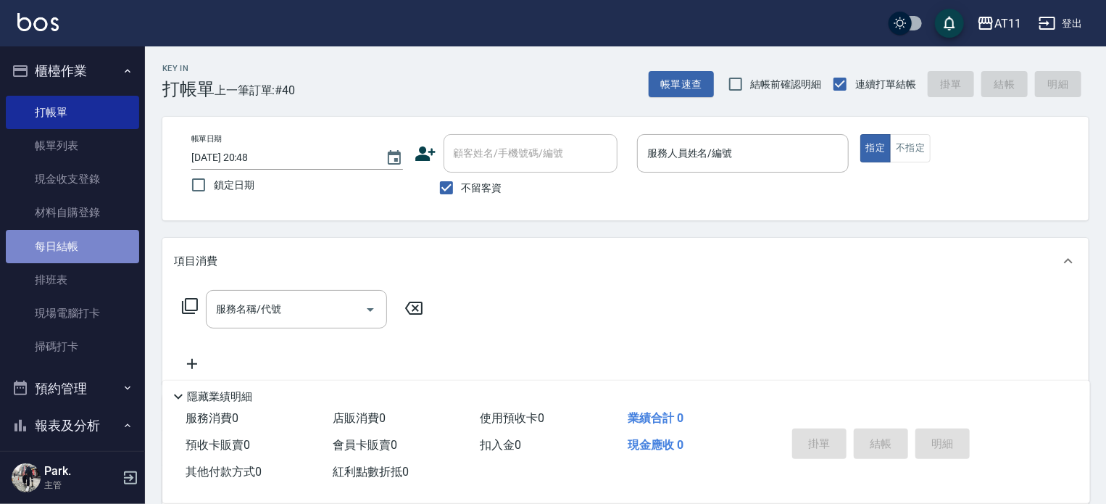
click at [83, 250] on link "每日結帳" at bounding box center [72, 246] width 133 height 33
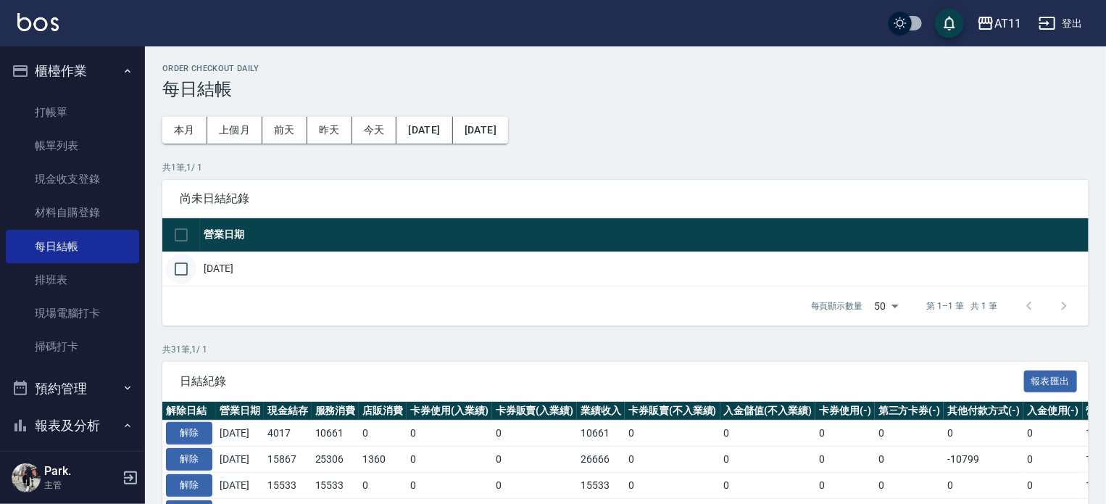
click at [183, 268] on input "checkbox" at bounding box center [181, 269] width 30 height 30
checkbox input "true"
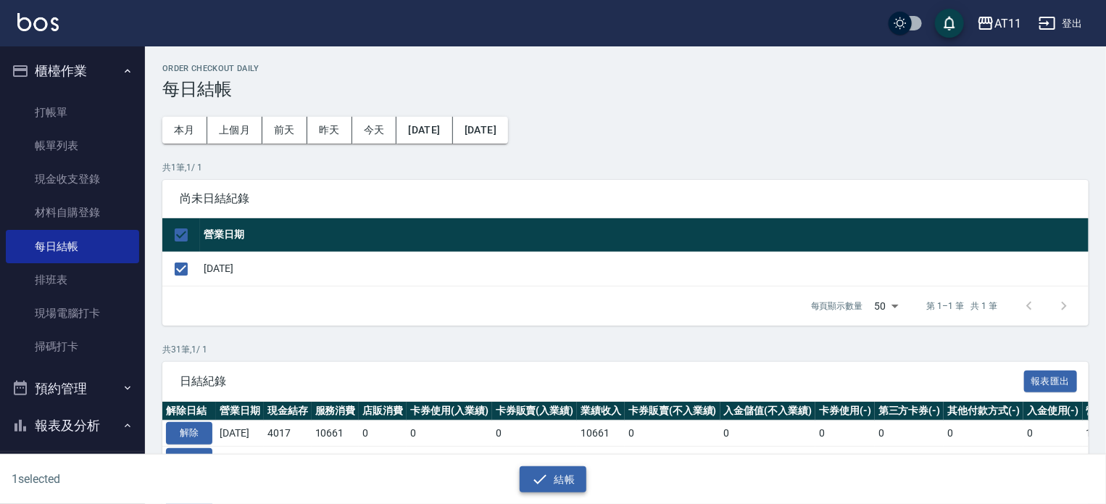
click at [564, 481] on button "結帳" at bounding box center [553, 479] width 67 height 27
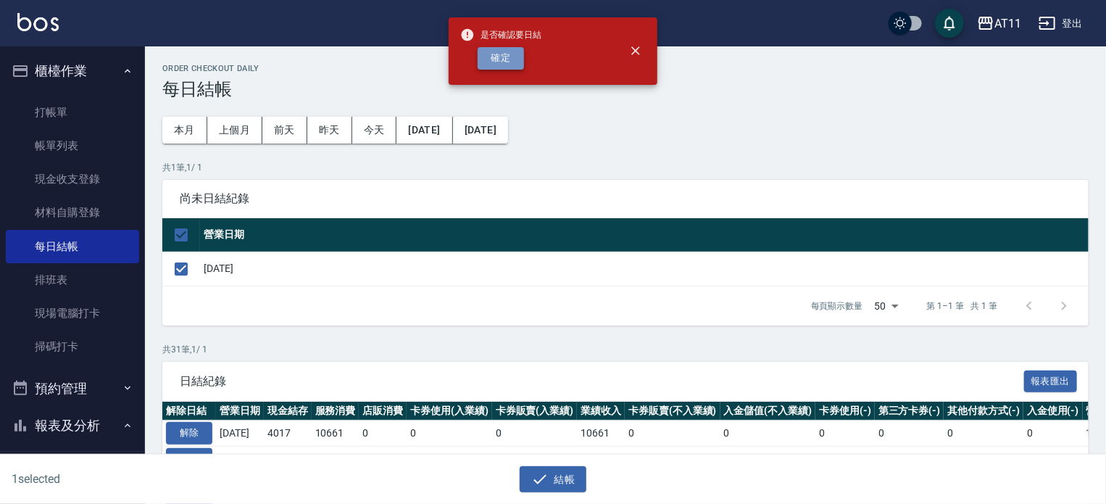
click at [502, 56] on button "確定" at bounding box center [501, 58] width 46 height 22
checkbox input "false"
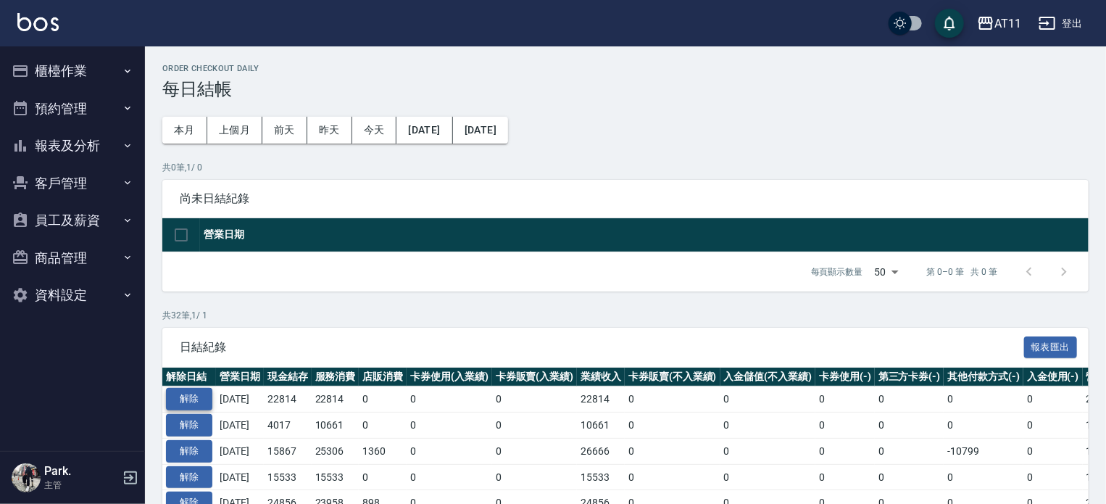
click at [199, 399] on button "解除" at bounding box center [189, 399] width 46 height 22
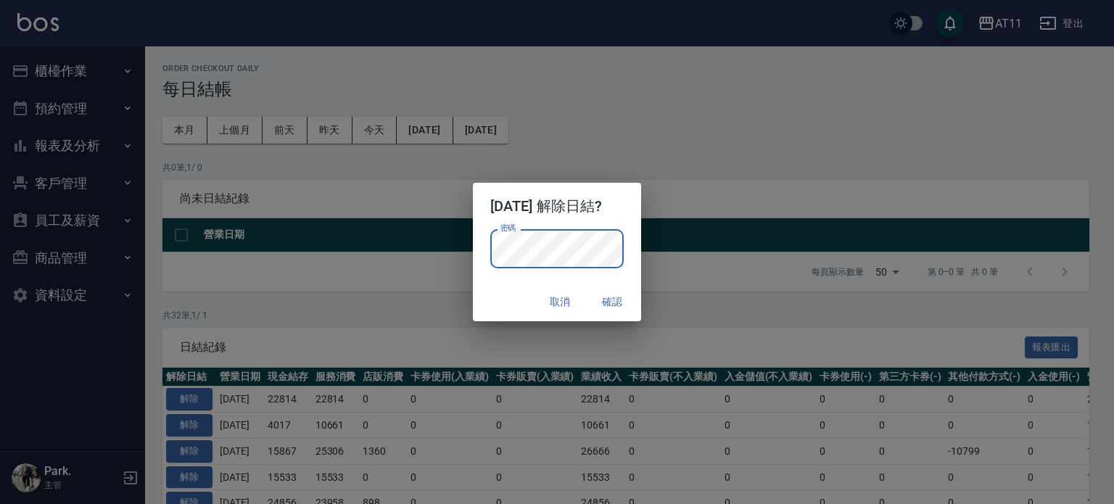
click at [513, 302] on div "取消 確認" at bounding box center [557, 302] width 169 height 38
click at [632, 300] on button "確認" at bounding box center [612, 302] width 46 height 27
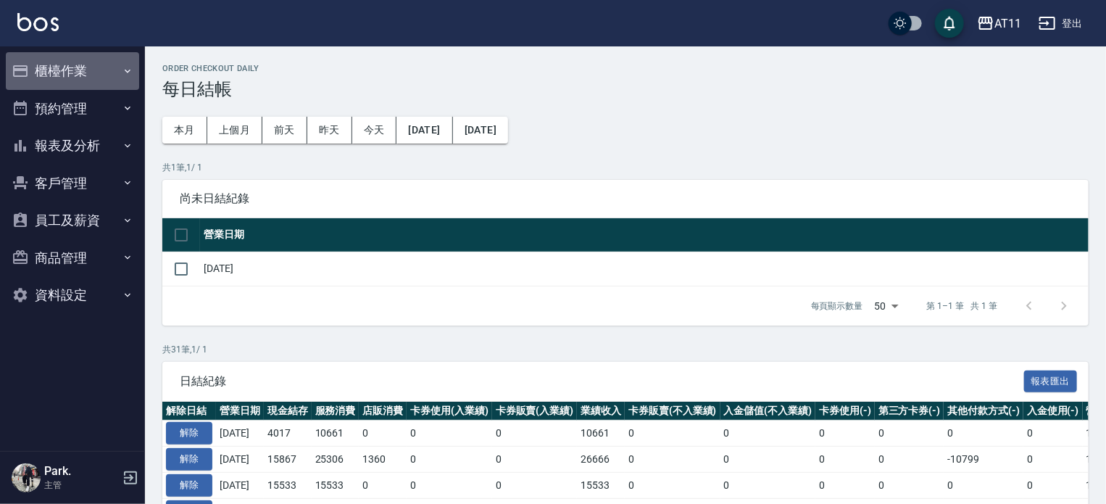
click at [52, 67] on button "櫃檯作業" at bounding box center [72, 71] width 133 height 38
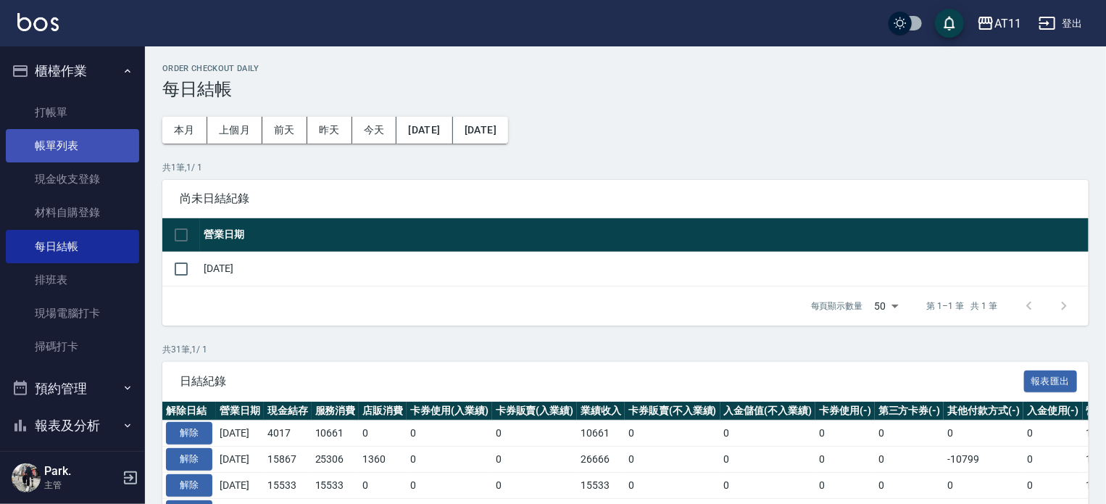
click at [70, 141] on link "帳單列表" at bounding box center [72, 145] width 133 height 33
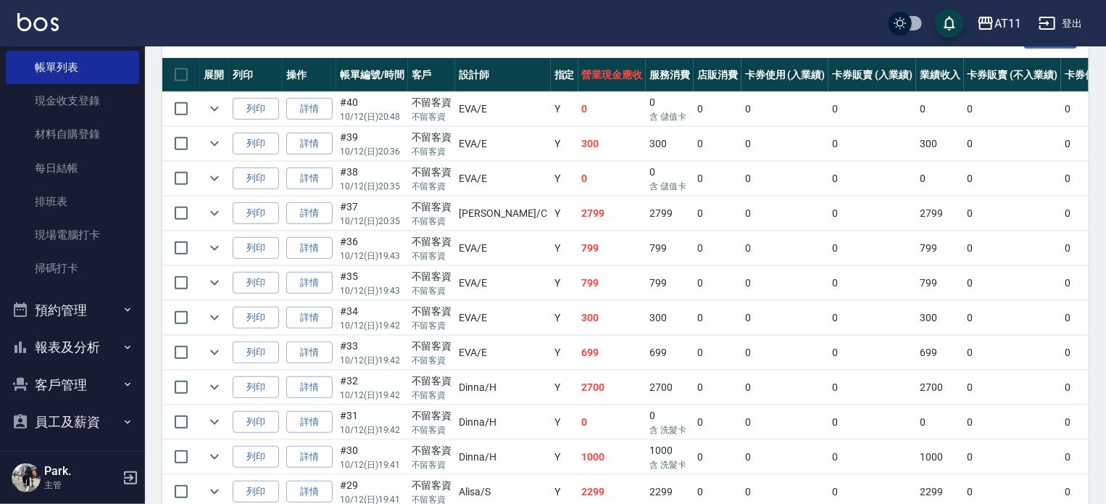
scroll to position [160, 0]
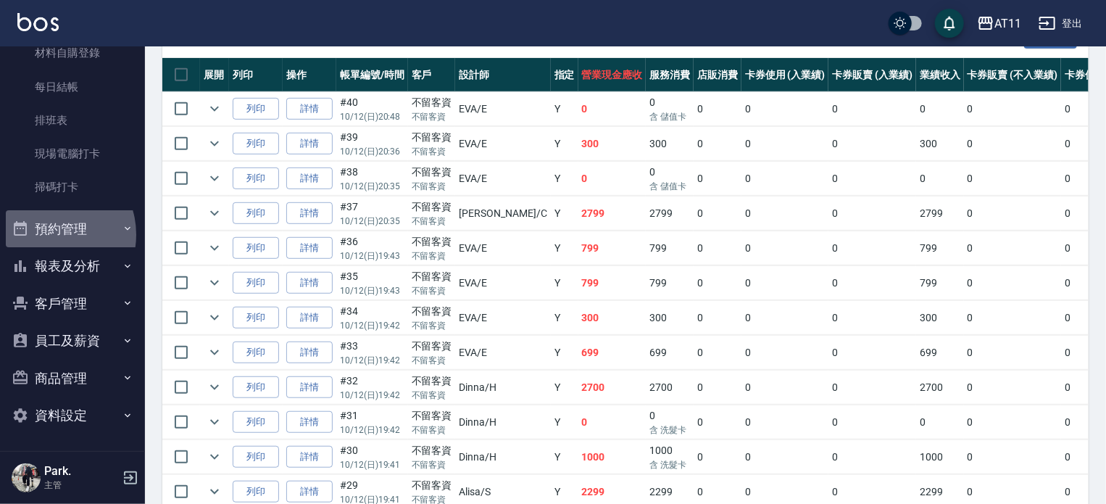
click at [51, 234] on button "預約管理" at bounding box center [72, 229] width 133 height 38
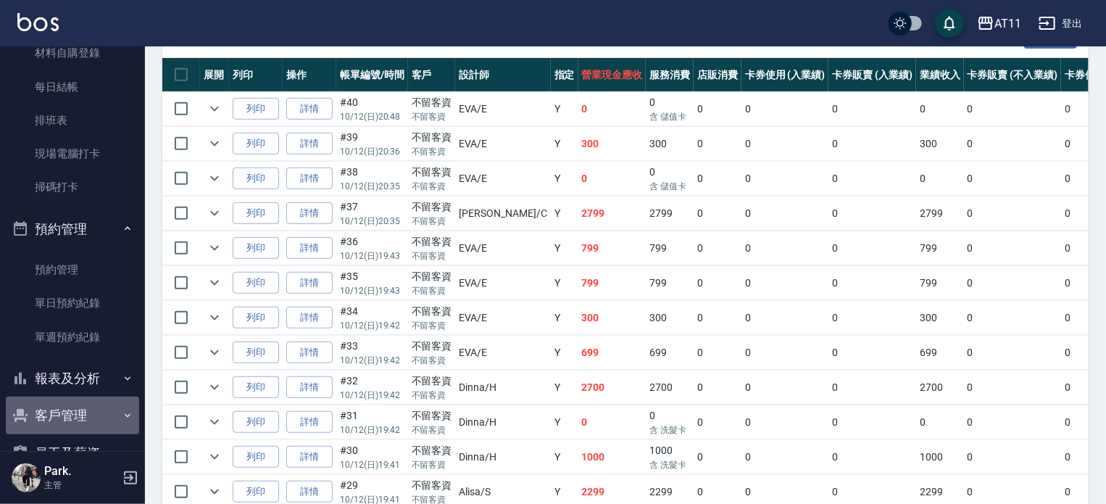
click at [82, 406] on button "客戶管理" at bounding box center [72, 416] width 133 height 38
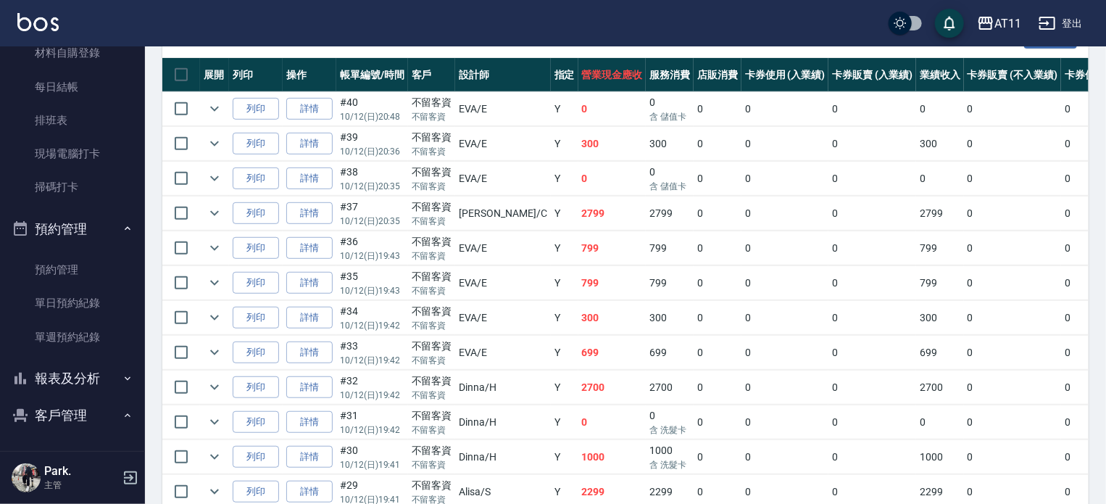
scroll to position [377, 0]
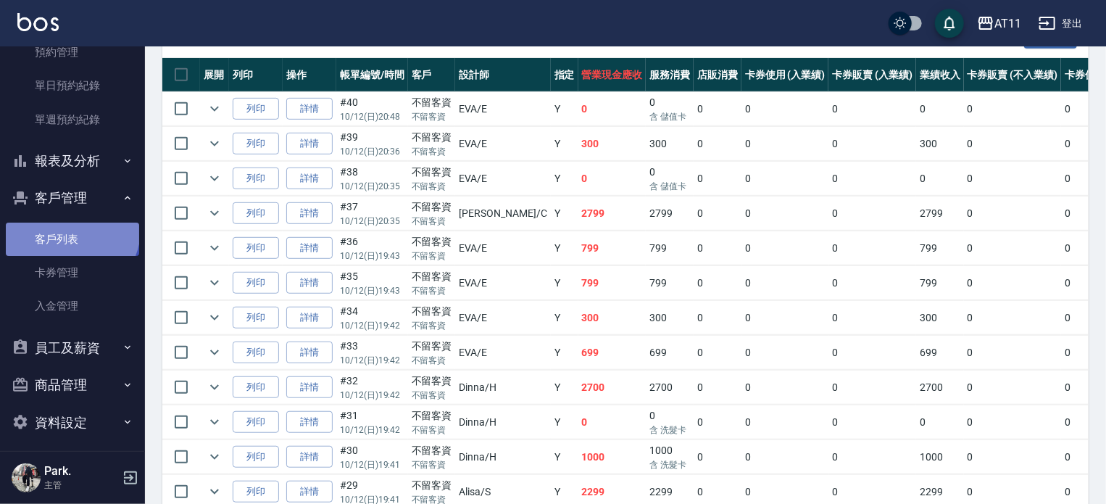
click at [70, 230] on link "客戶列表" at bounding box center [72, 239] width 133 height 33
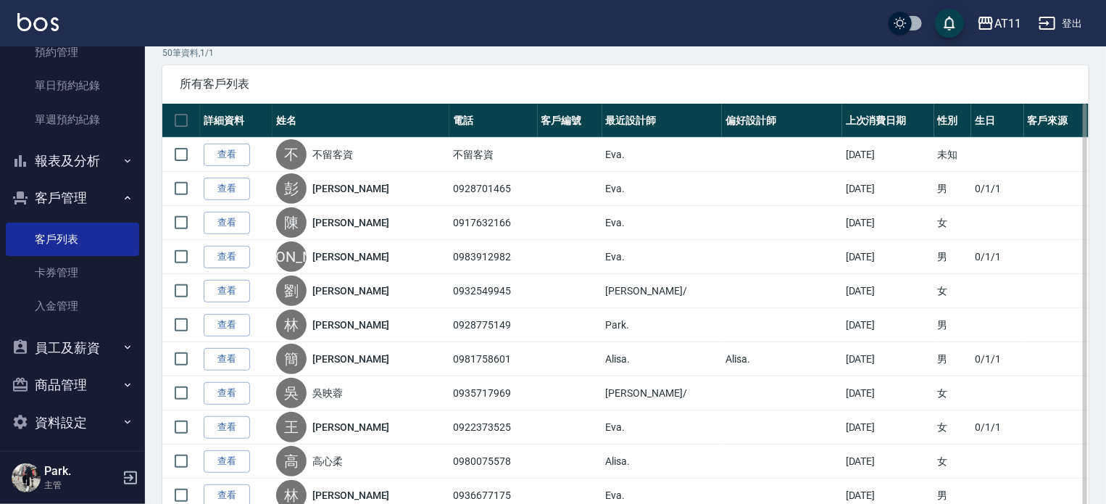
scroll to position [145, 0]
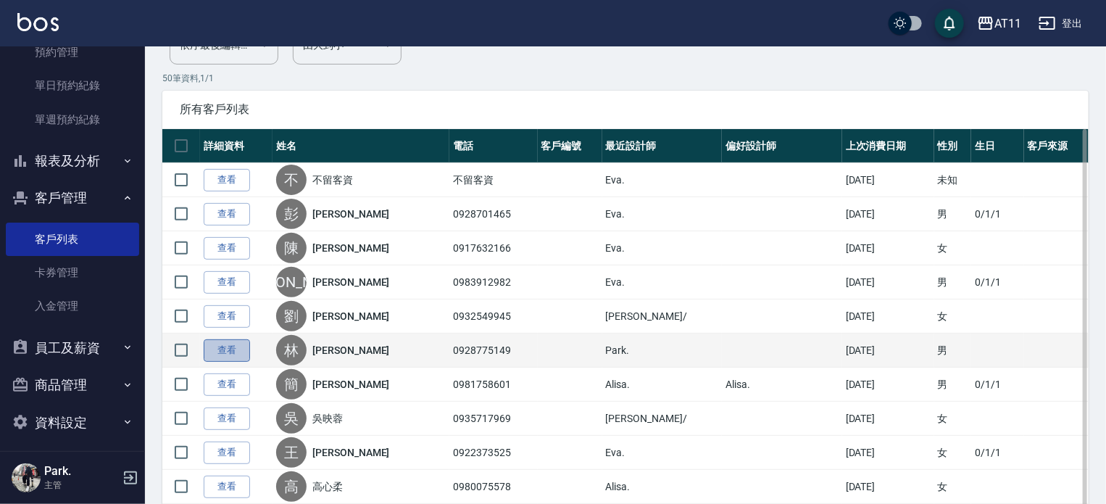
click at [238, 353] on link "查看" at bounding box center [227, 350] width 46 height 22
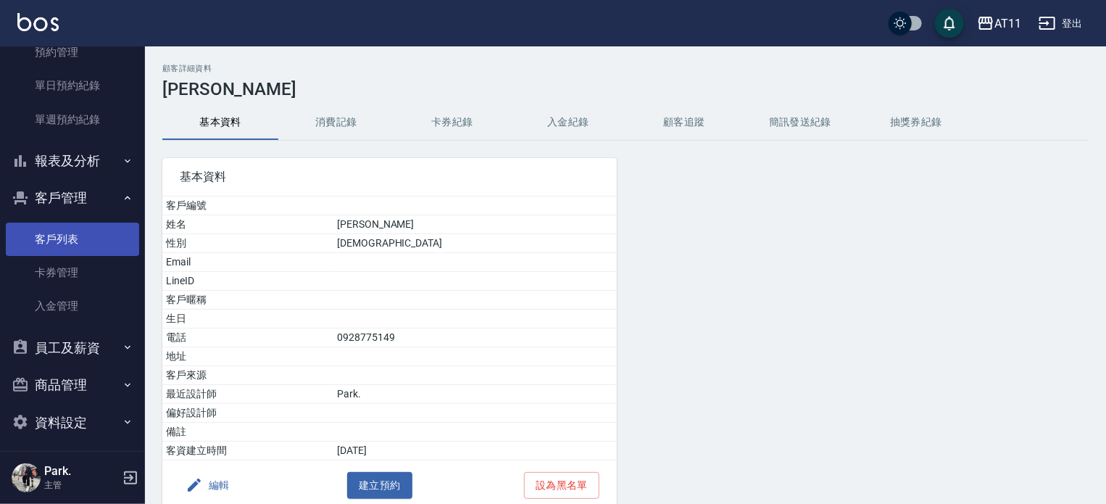
click at [80, 234] on link "客戶列表" at bounding box center [72, 239] width 133 height 33
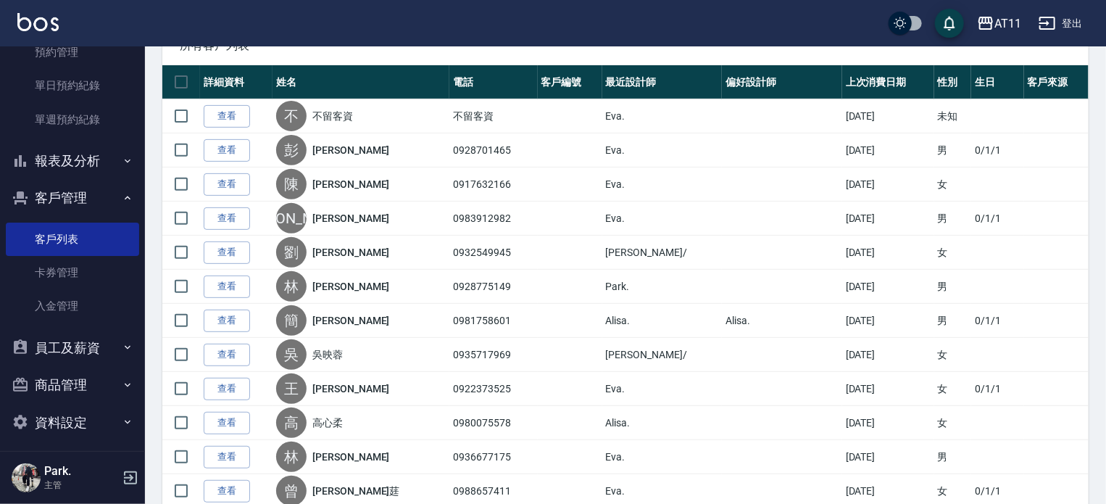
scroll to position [218, 0]
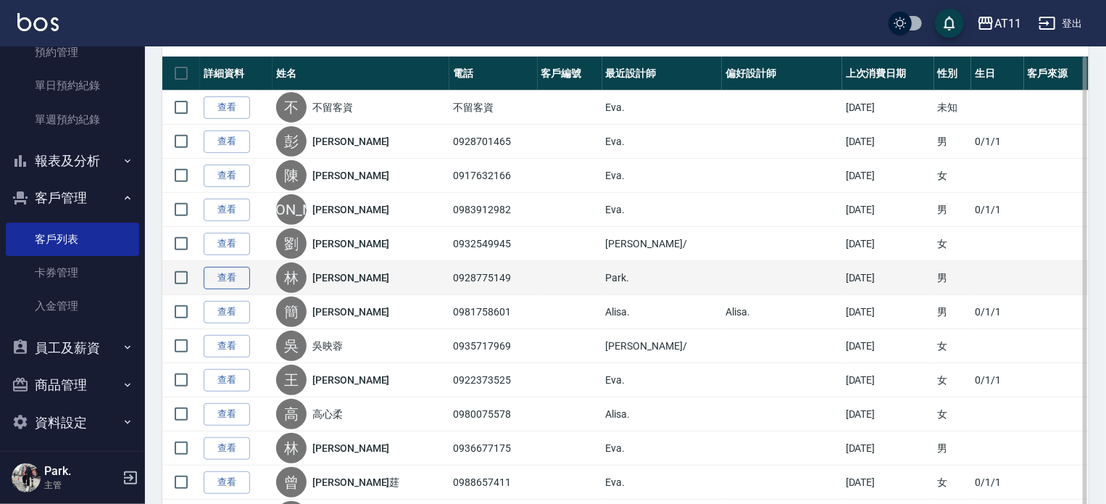
click at [230, 277] on link "查看" at bounding box center [227, 278] width 46 height 22
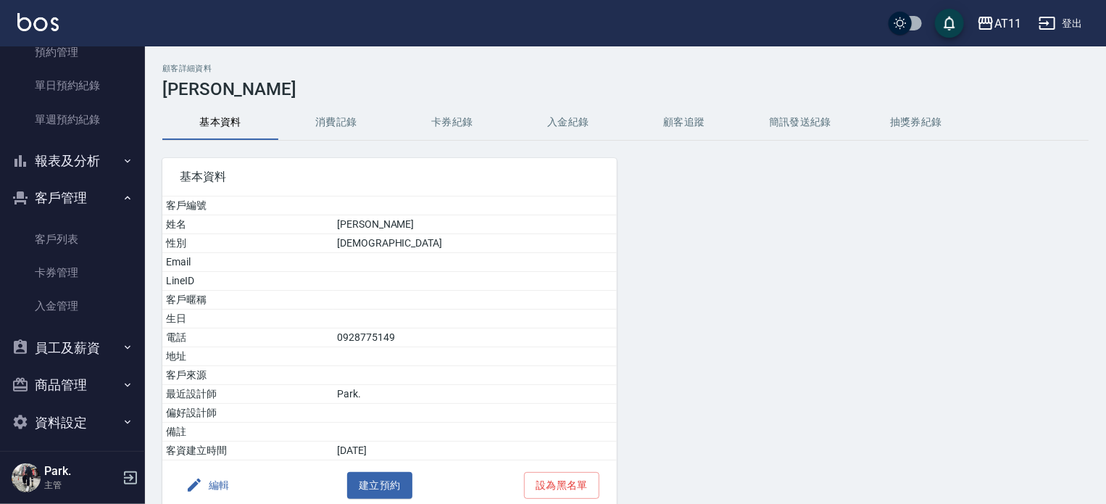
click at [574, 123] on button "入金紀錄" at bounding box center [568, 122] width 116 height 35
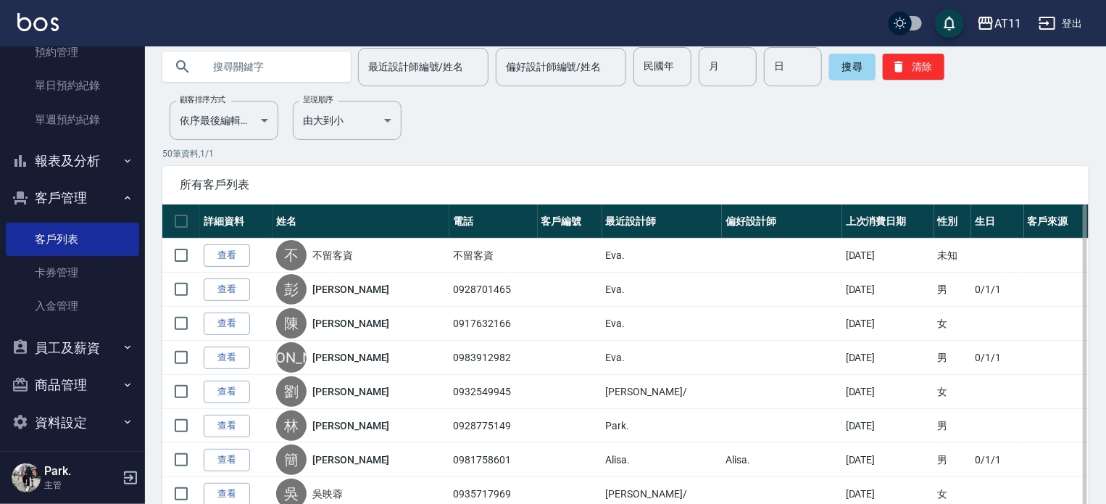
scroll to position [145, 0]
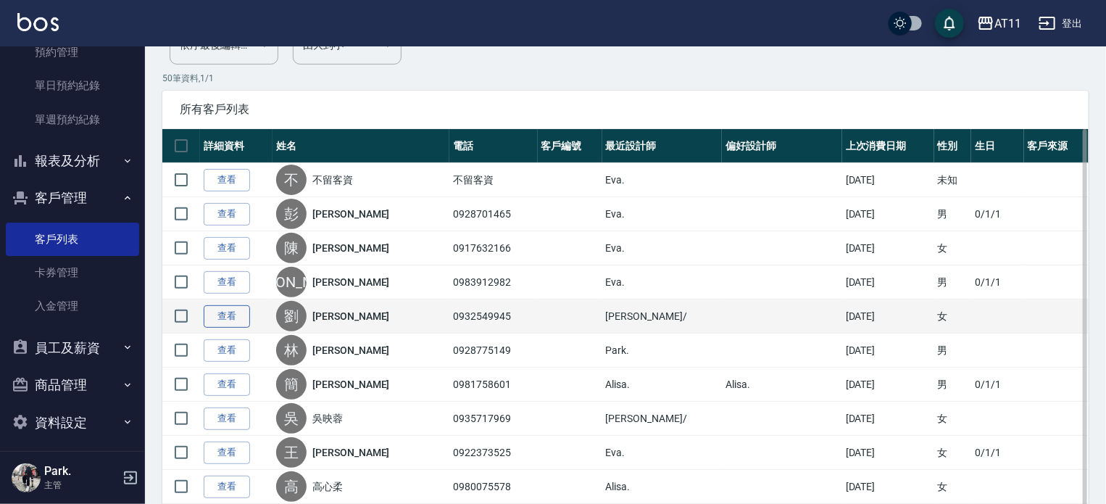
click at [215, 310] on link "查看" at bounding box center [227, 316] width 46 height 22
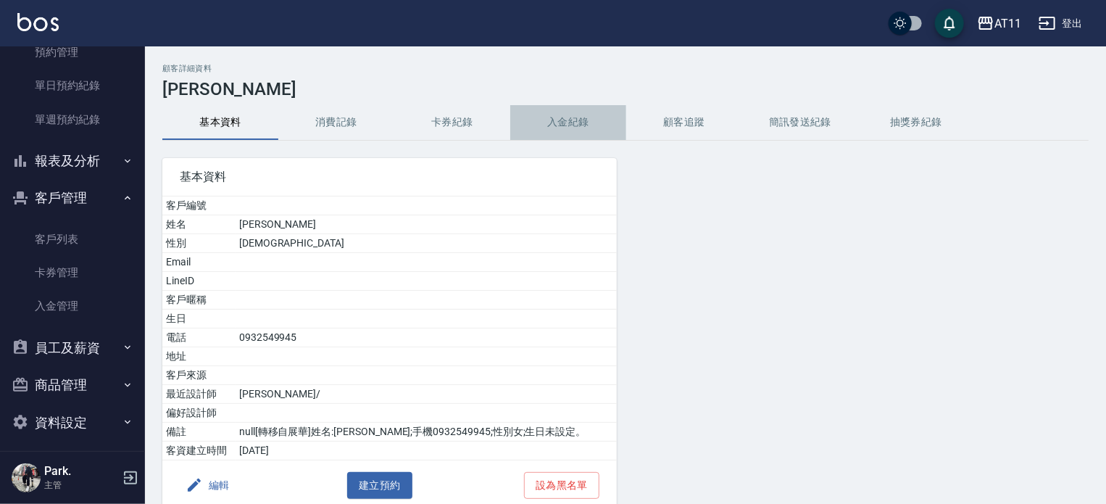
click at [577, 117] on button "入金紀錄" at bounding box center [568, 122] width 116 height 35
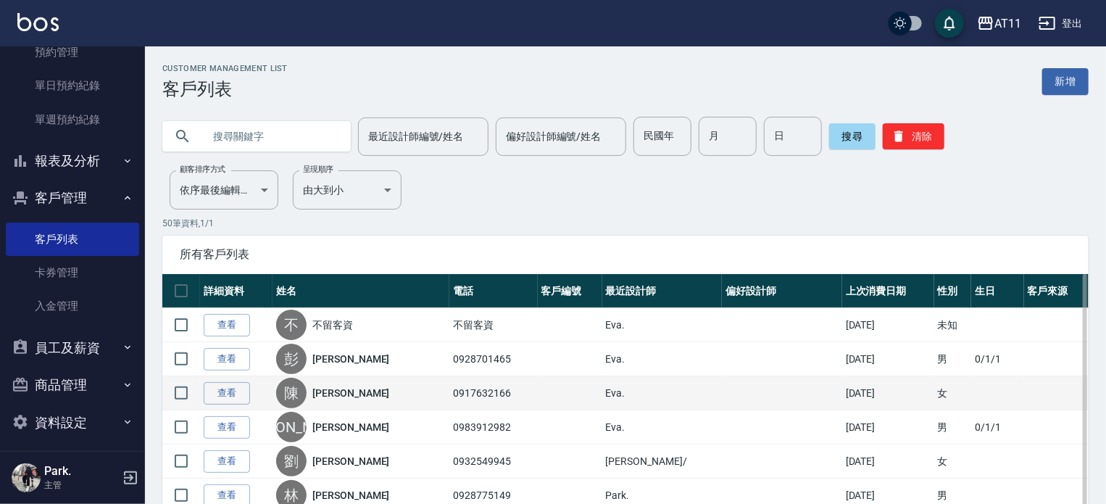
scroll to position [73, 0]
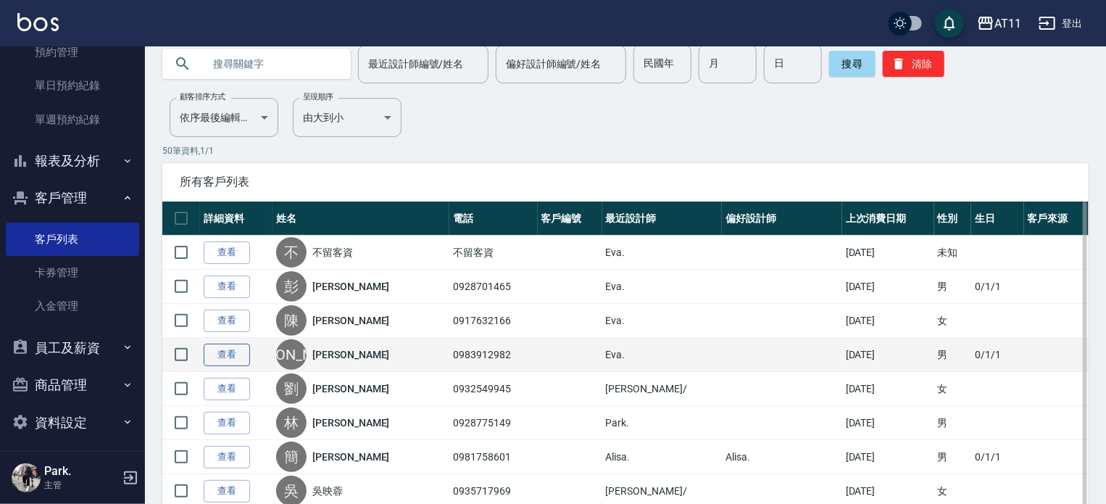
click at [227, 353] on link "查看" at bounding box center [227, 355] width 46 height 22
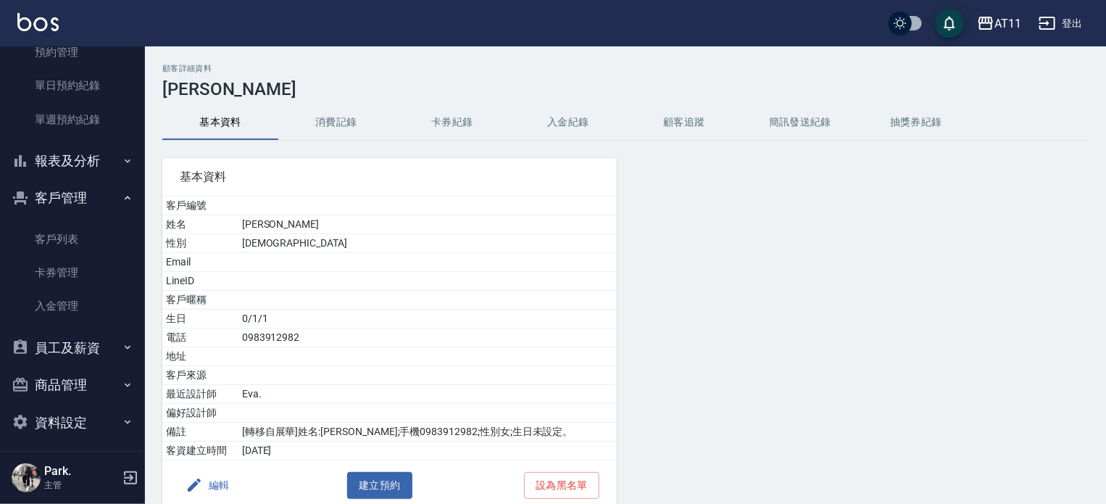
click at [576, 128] on button "入金紀錄" at bounding box center [568, 122] width 116 height 35
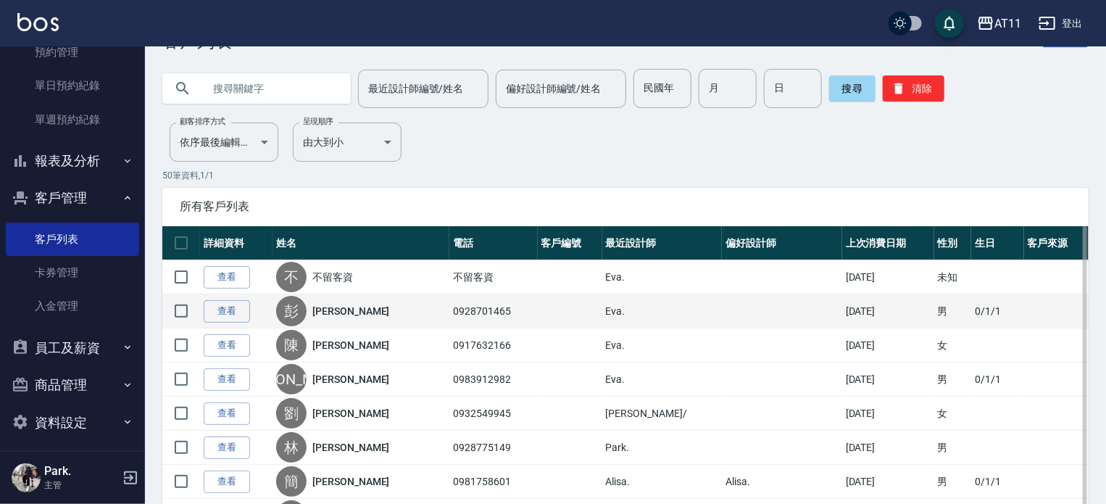
scroll to position [73, 0]
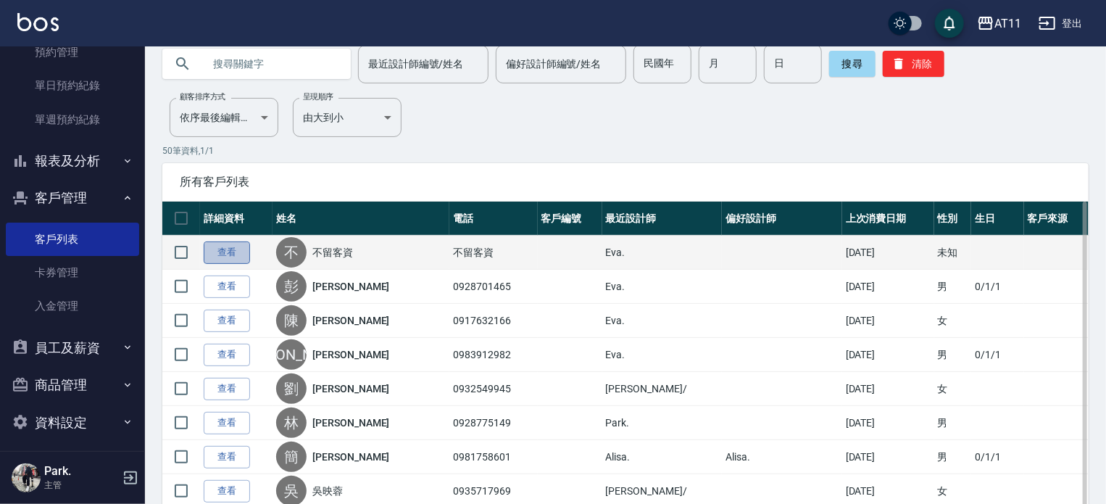
click at [233, 257] on link "查看" at bounding box center [227, 252] width 46 height 22
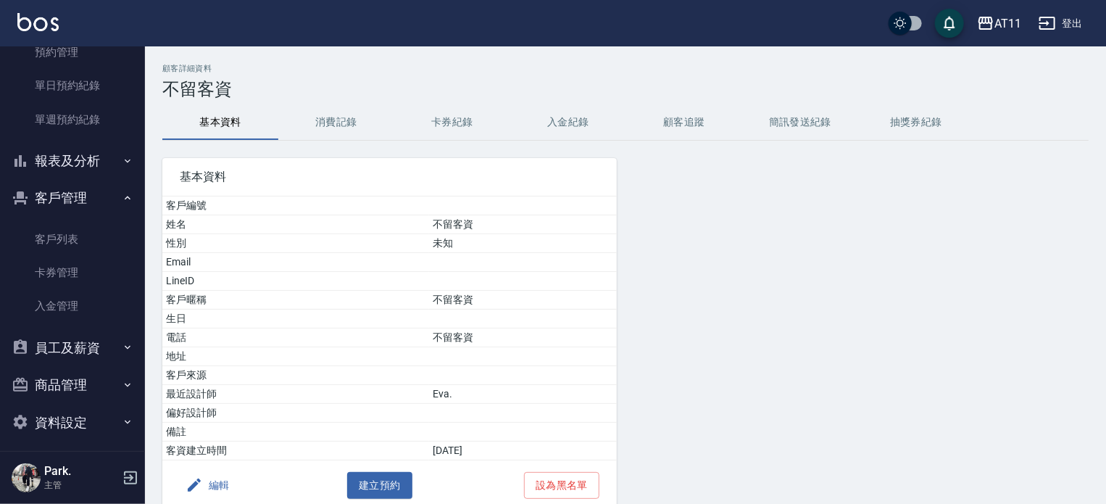
click at [555, 112] on button "入金紀錄" at bounding box center [568, 122] width 116 height 35
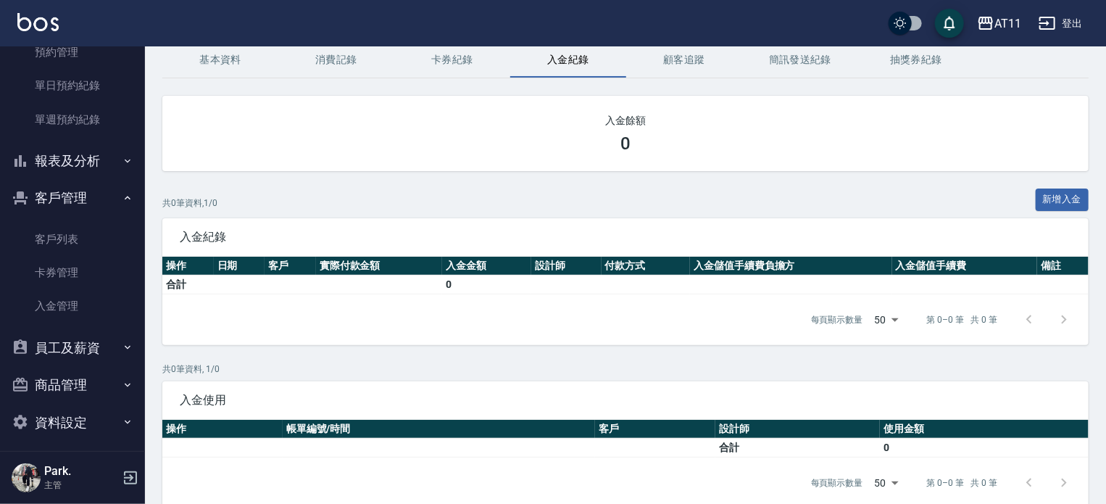
scroll to position [127, 0]
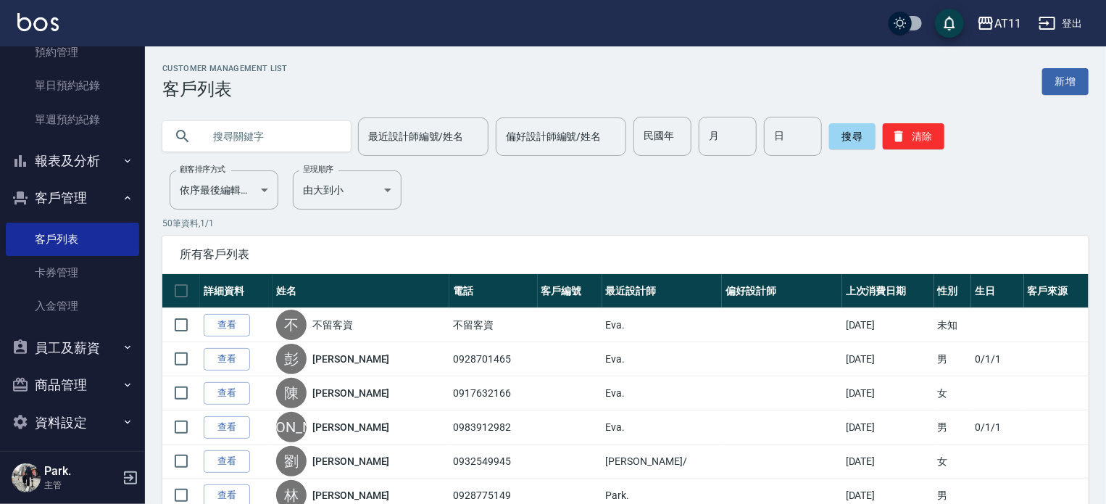
click at [226, 356] on link "查看" at bounding box center [227, 359] width 46 height 22
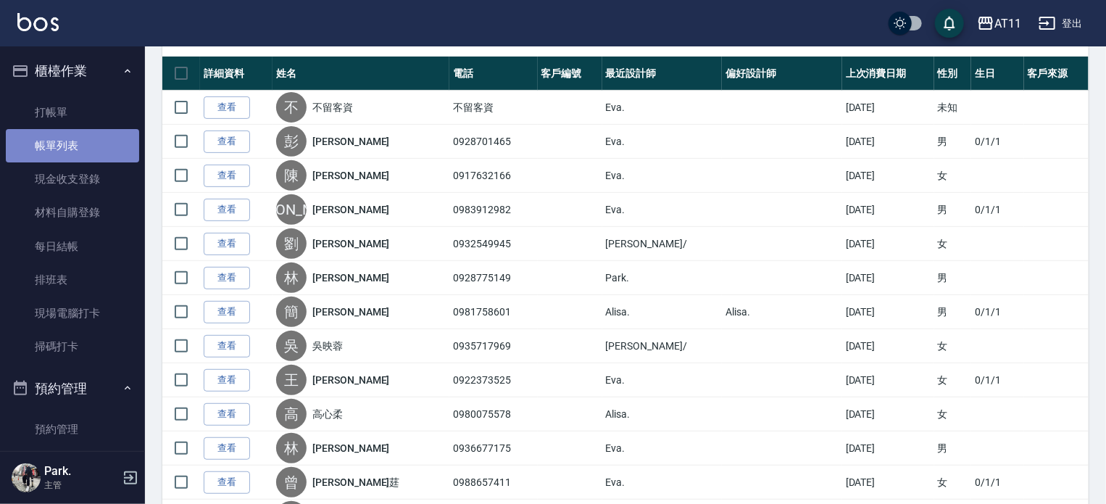
click at [84, 144] on link "帳單列表" at bounding box center [72, 145] width 133 height 33
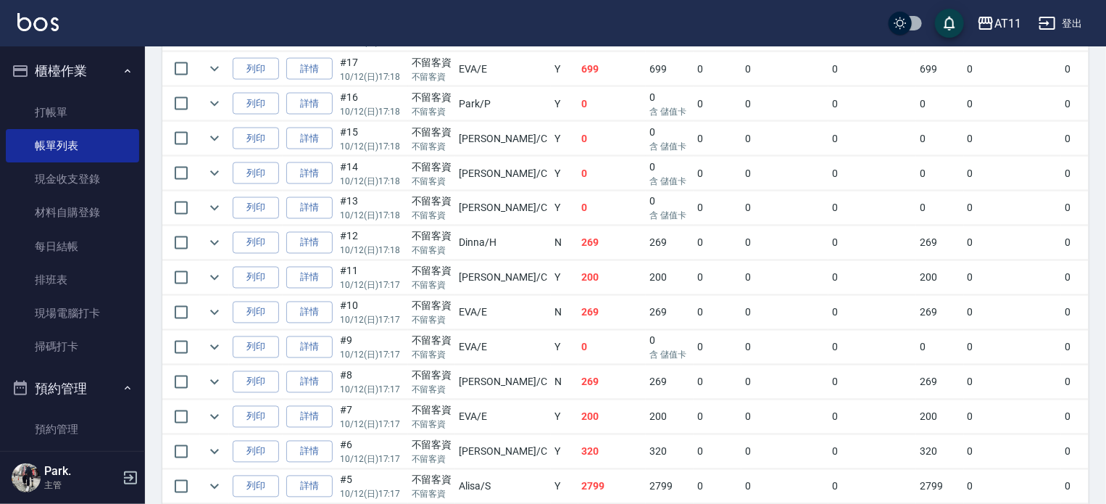
scroll to position [1160, 0]
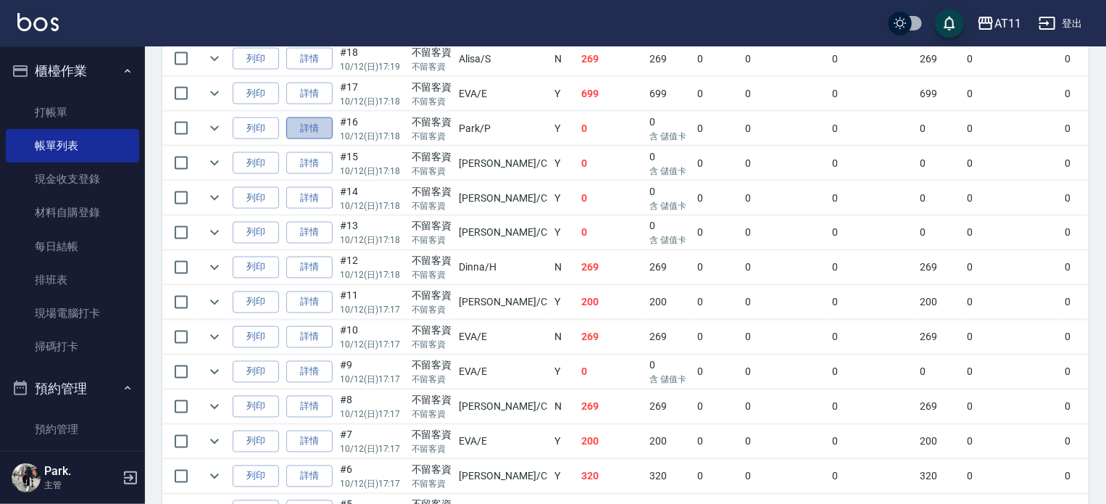
click at [304, 140] on link "詳情" at bounding box center [309, 128] width 46 height 22
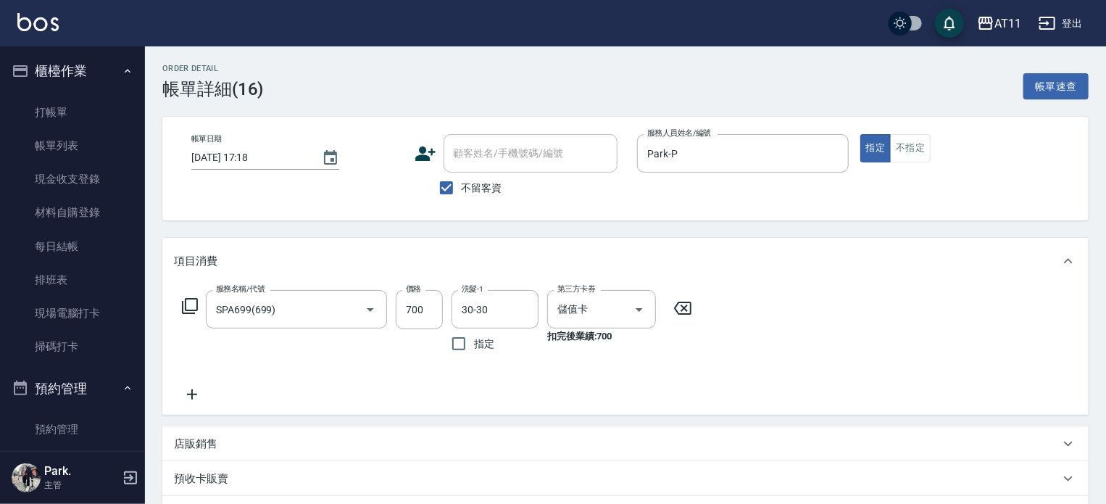
type input "[DATE] 17:18"
checkbox input "true"
type input "Park-P"
type input "SPA699(699)"
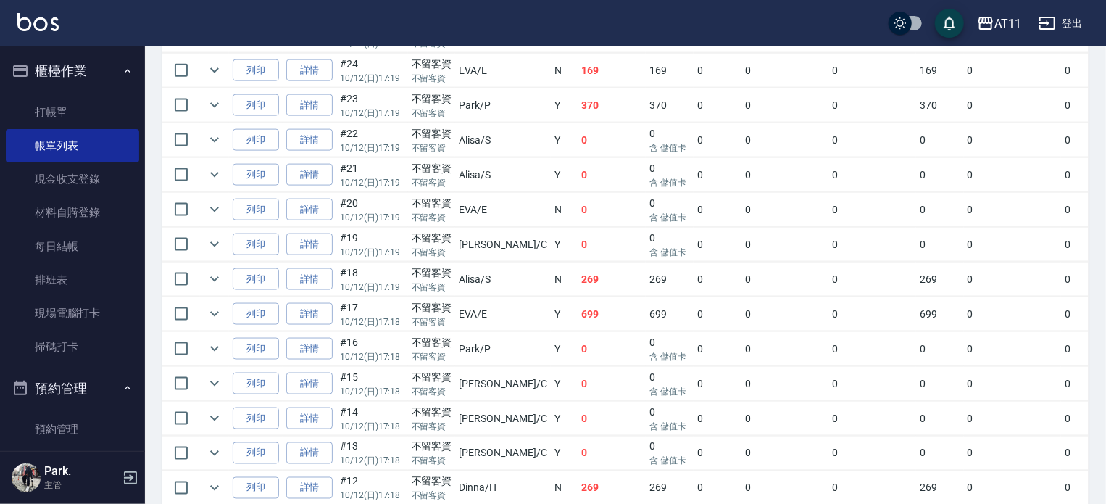
scroll to position [943, 0]
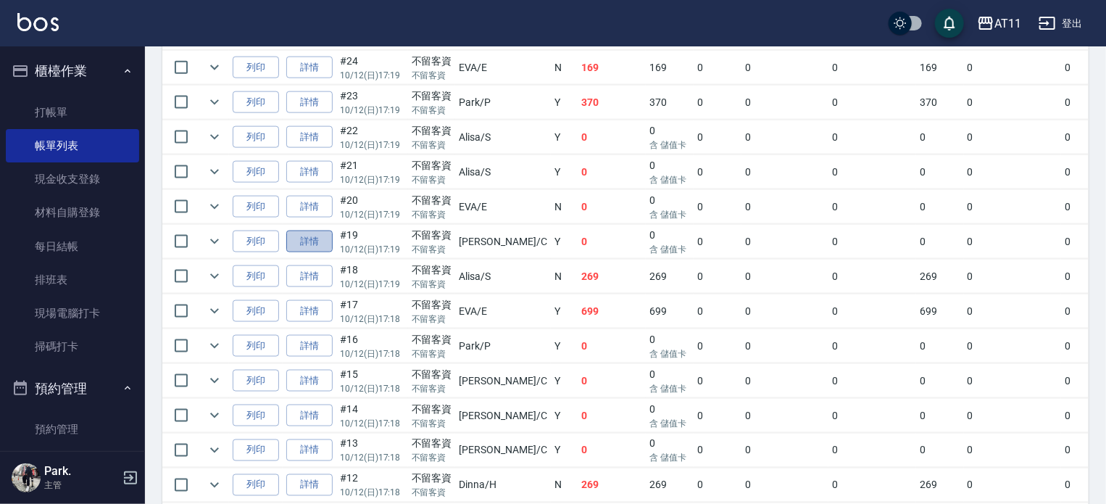
click at [305, 253] on link "詳情" at bounding box center [309, 242] width 46 height 22
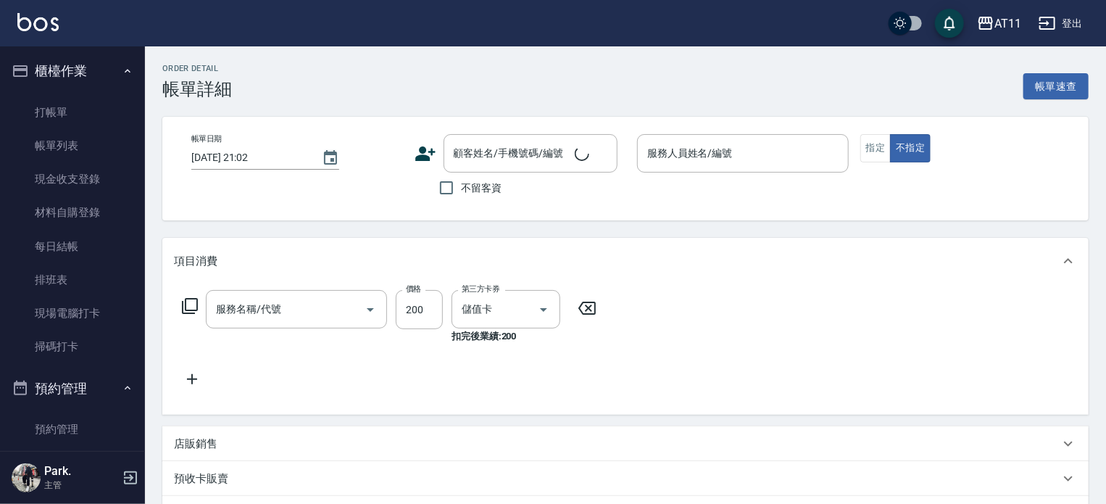
type input "[DATE] 17:19"
checkbox input "true"
type input "[PERSON_NAME]"
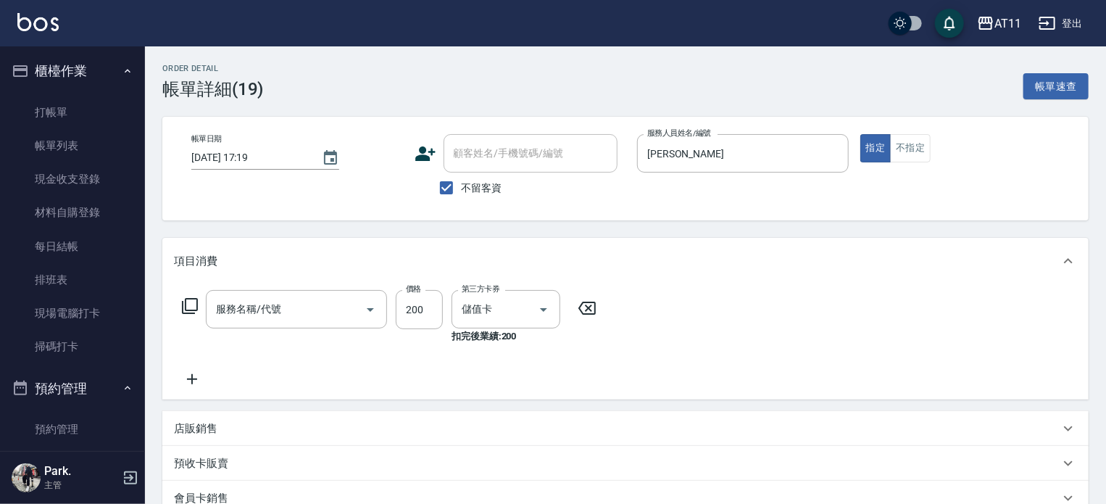
type input "精油洗髮(111)"
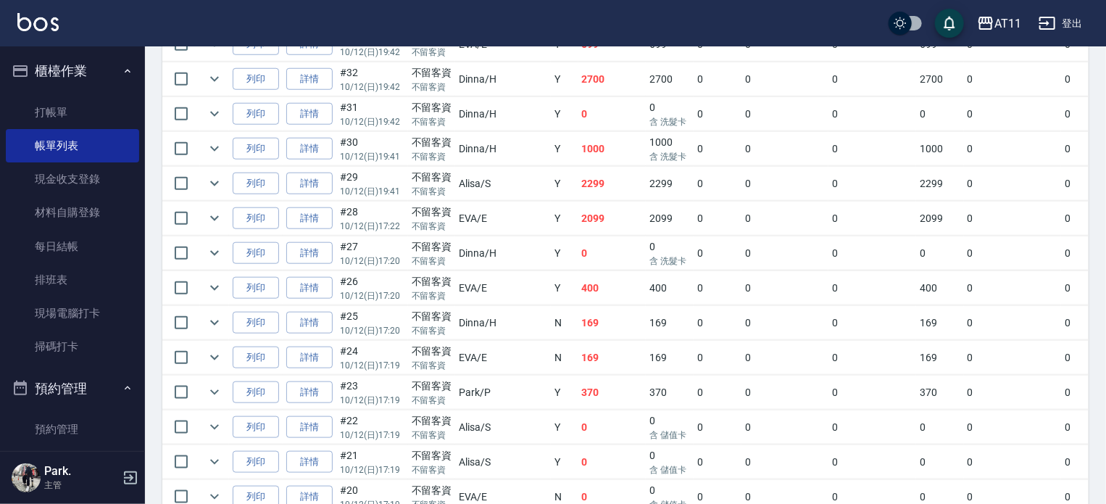
scroll to position [943, 0]
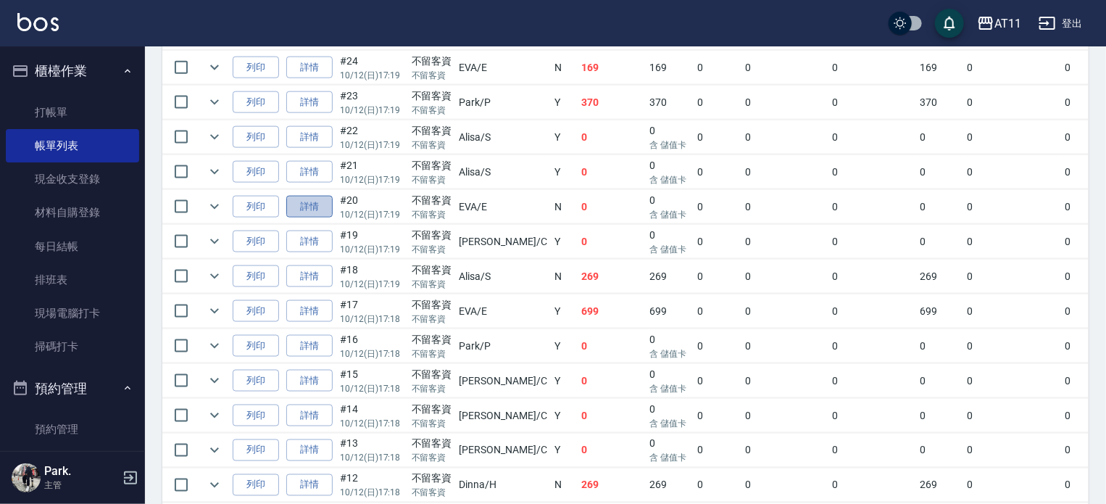
click at [320, 218] on link "詳情" at bounding box center [309, 207] width 46 height 22
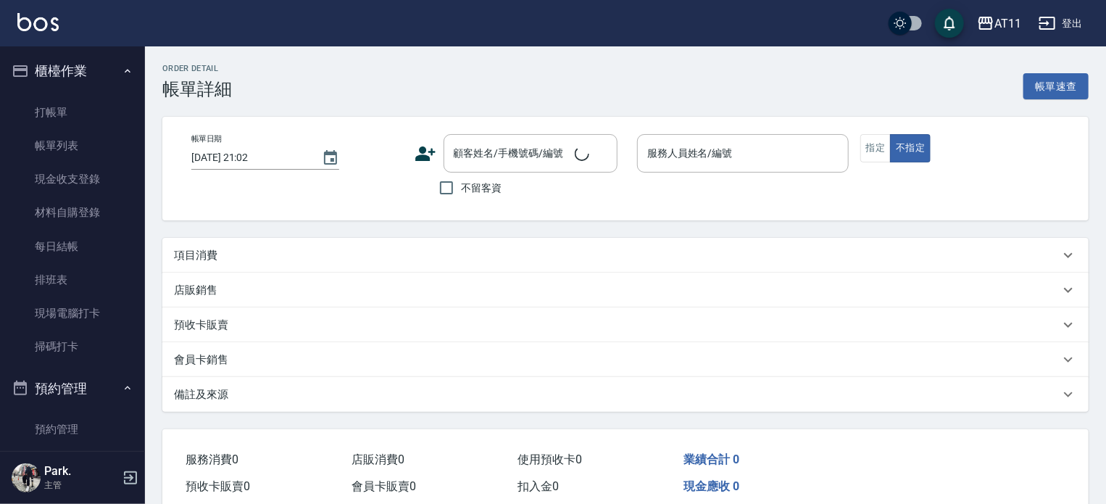
type input "[DATE] 17:19"
checkbox input "true"
type input "EVA-E"
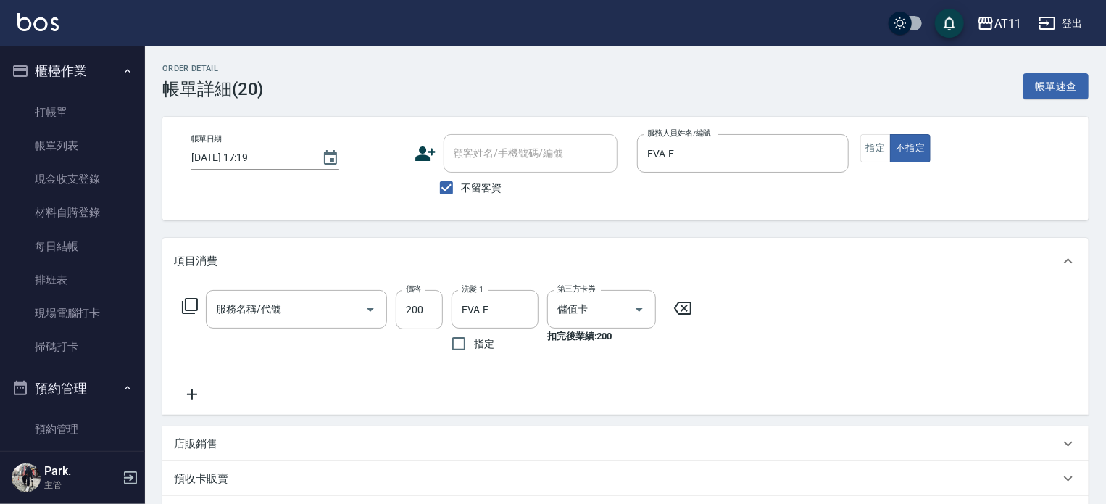
type input "精油洗髮(111)"
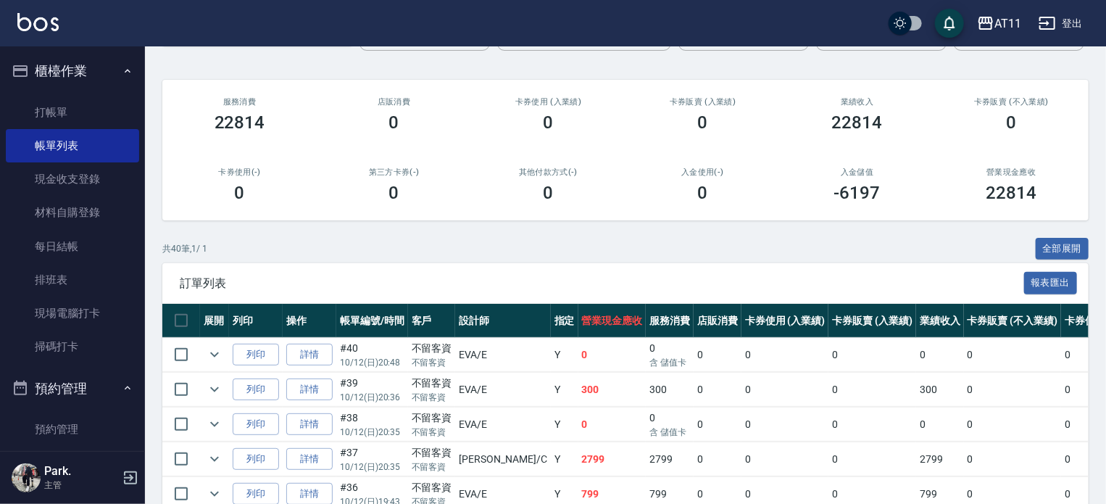
scroll to position [290, 0]
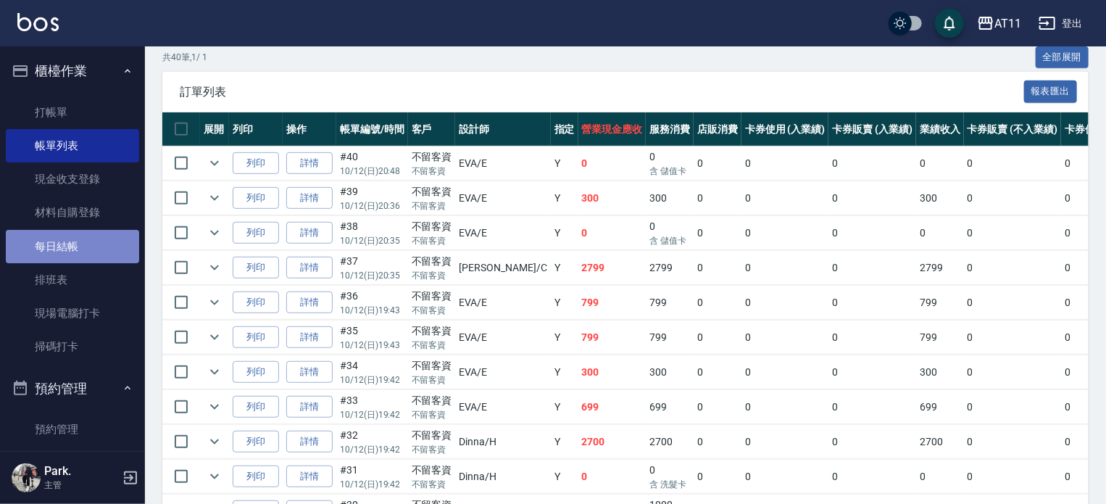
click at [84, 247] on link "每日結帳" at bounding box center [72, 246] width 133 height 33
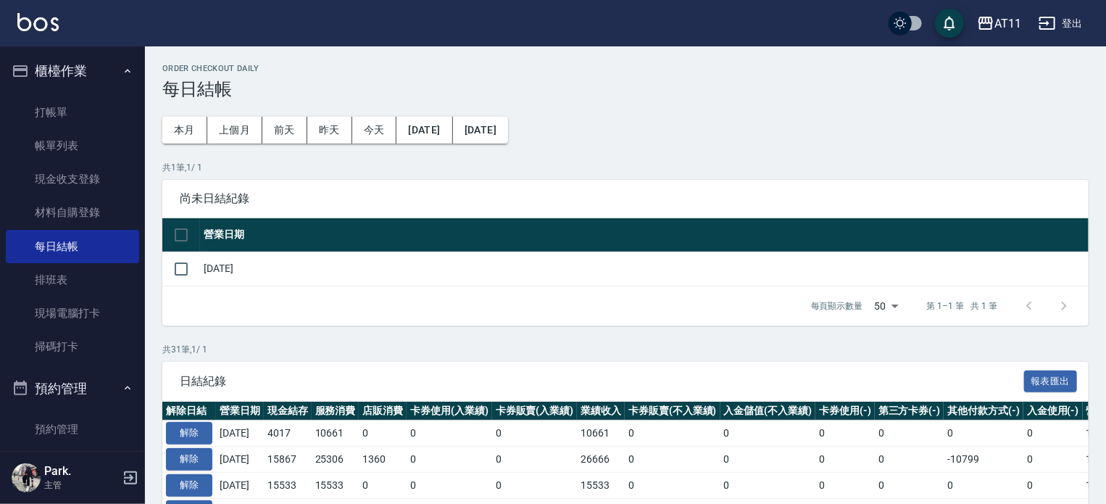
click at [164, 272] on td at bounding box center [181, 269] width 38 height 34
click at [168, 270] on input "checkbox" at bounding box center [181, 269] width 30 height 30
checkbox input "true"
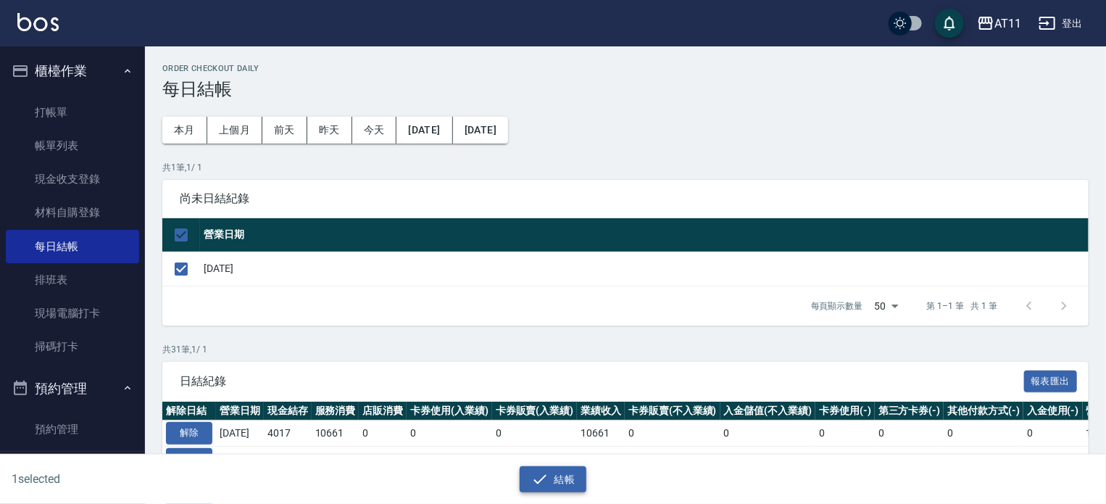
click at [538, 477] on icon "button" at bounding box center [539, 479] width 17 height 17
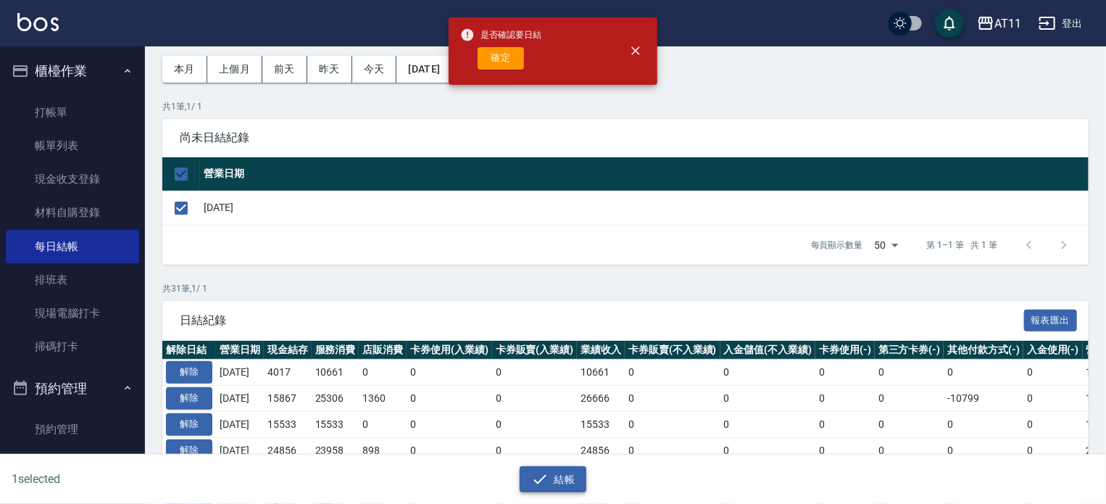
scroll to position [218, 0]
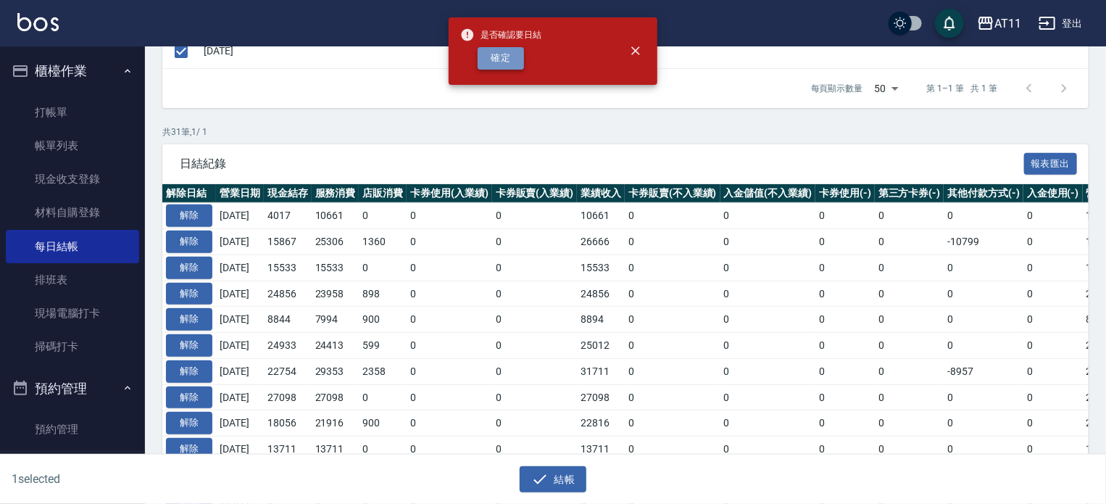
click at [499, 57] on button "確定" at bounding box center [501, 58] width 46 height 22
checkbox input "false"
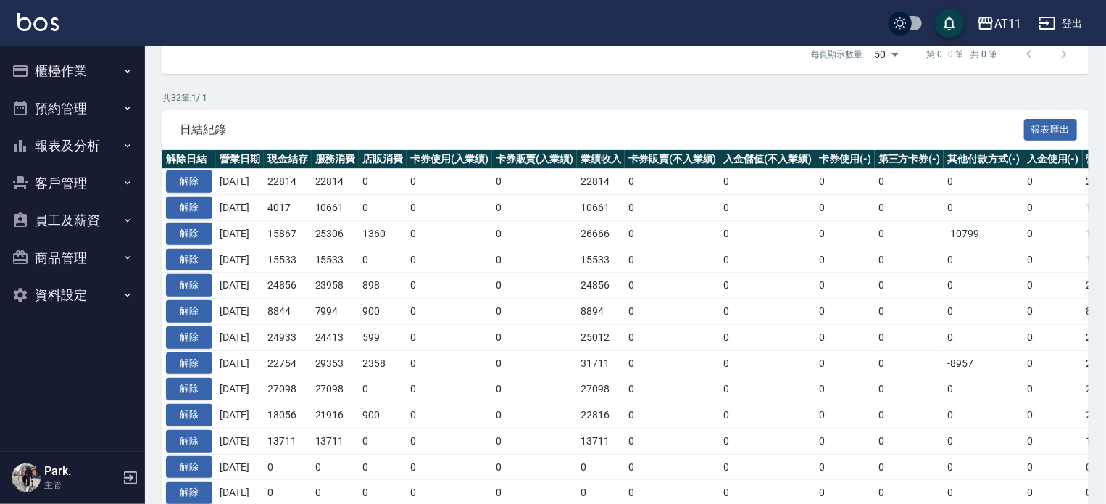
scroll to position [218, 0]
click at [84, 174] on button "客戶管理" at bounding box center [72, 184] width 133 height 38
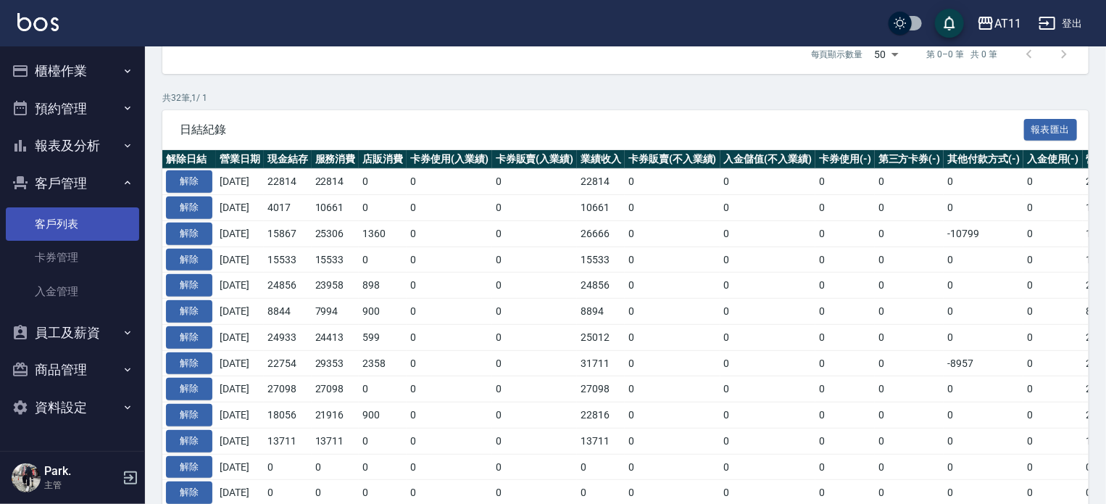
click at [78, 224] on link "客戶列表" at bounding box center [72, 223] width 133 height 33
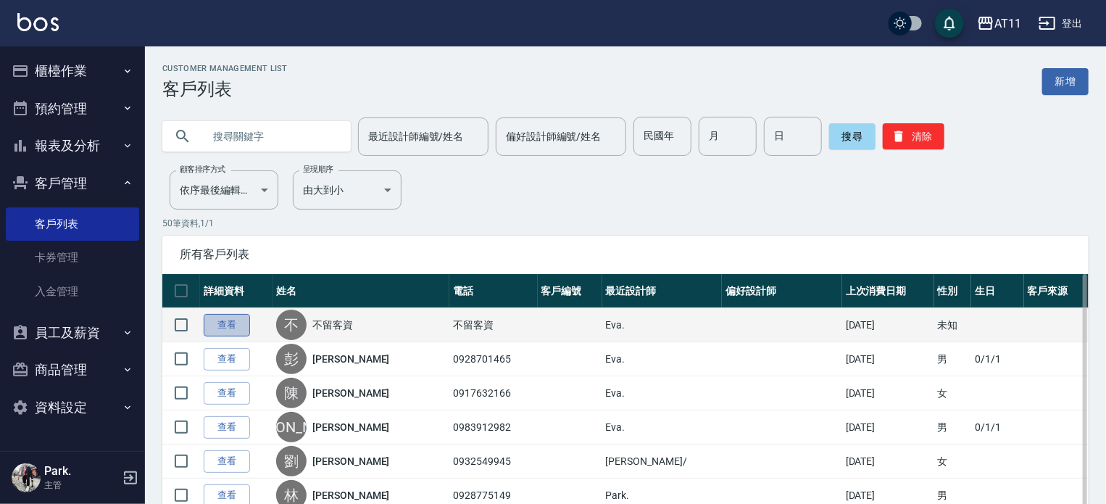
click at [238, 322] on link "查看" at bounding box center [227, 325] width 46 height 22
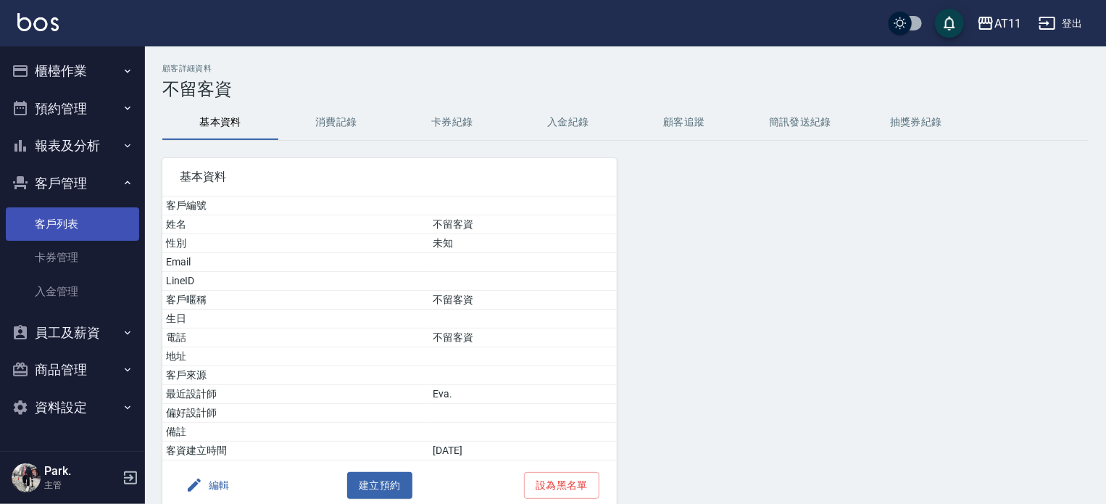
click at [62, 228] on link "客戶列表" at bounding box center [72, 223] width 133 height 33
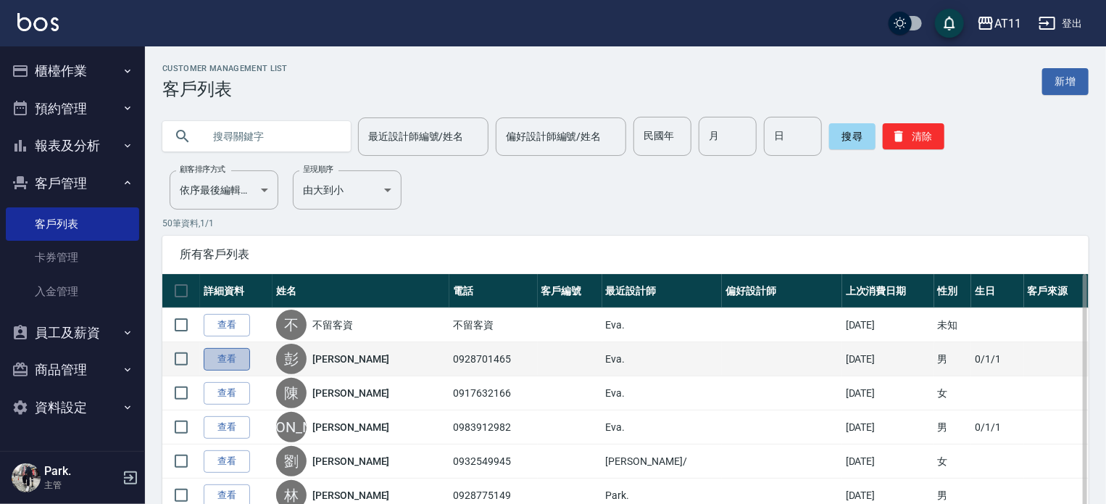
click at [233, 353] on link "查看" at bounding box center [227, 359] width 46 height 22
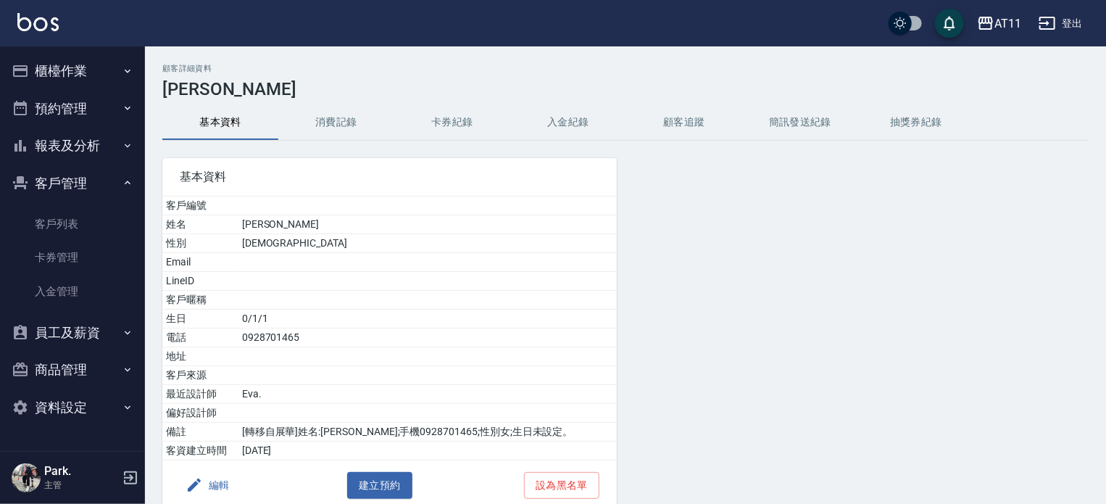
click at [571, 115] on button "入金紀錄" at bounding box center [568, 122] width 116 height 35
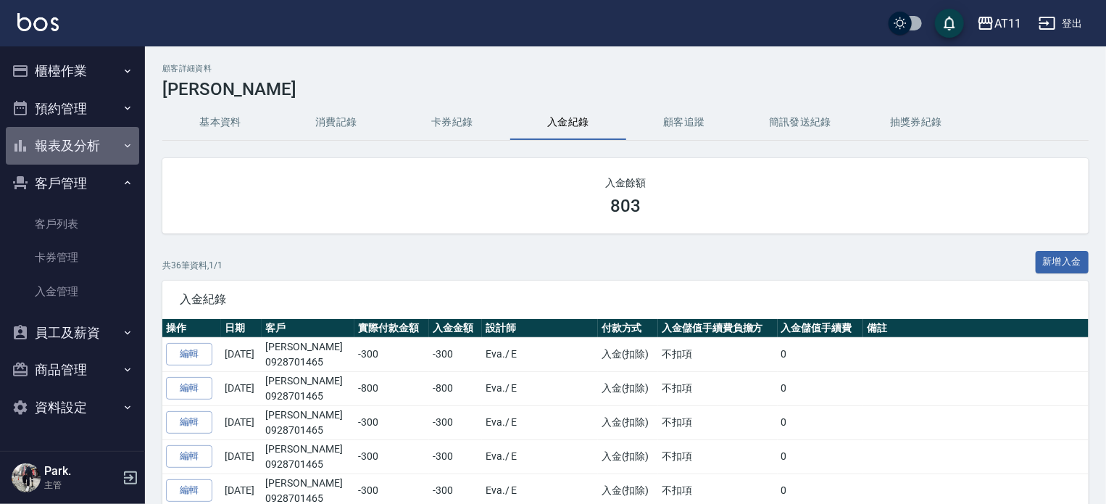
click at [75, 151] on button "報表及分析" at bounding box center [72, 146] width 133 height 38
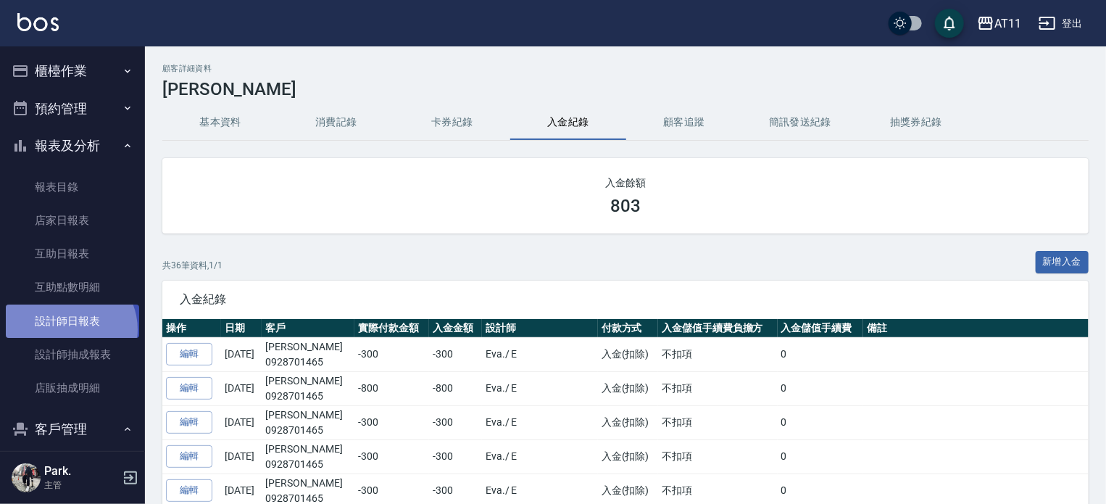
click at [67, 329] on link "設計師日報表" at bounding box center [72, 321] width 133 height 33
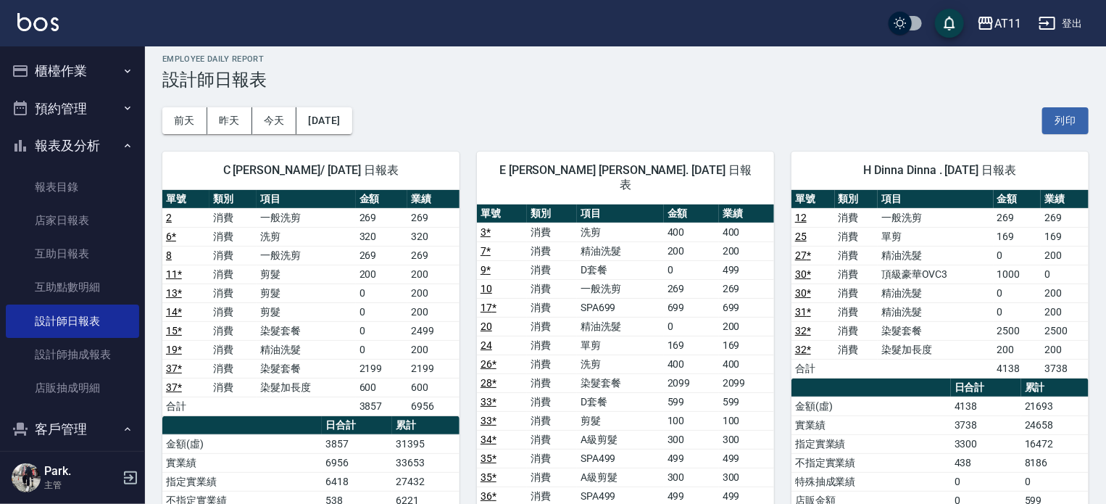
scroll to position [73, 0]
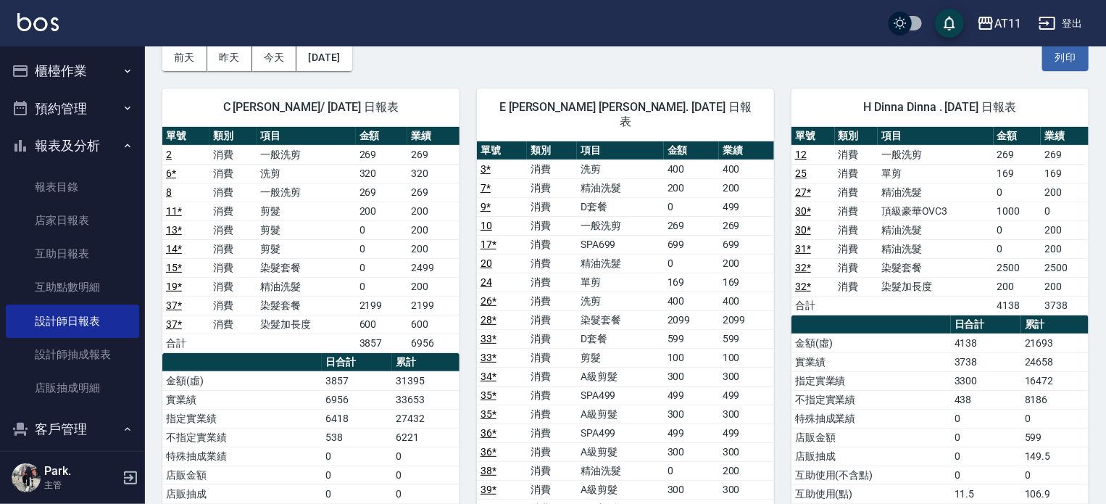
drag, startPoint x: 718, startPoint y: 62, endPoint x: 703, endPoint y: 62, distance: 14.5
click at [718, 62] on div "前天 昨天 今天 2025/10/12 列印" at bounding box center [625, 58] width 927 height 62
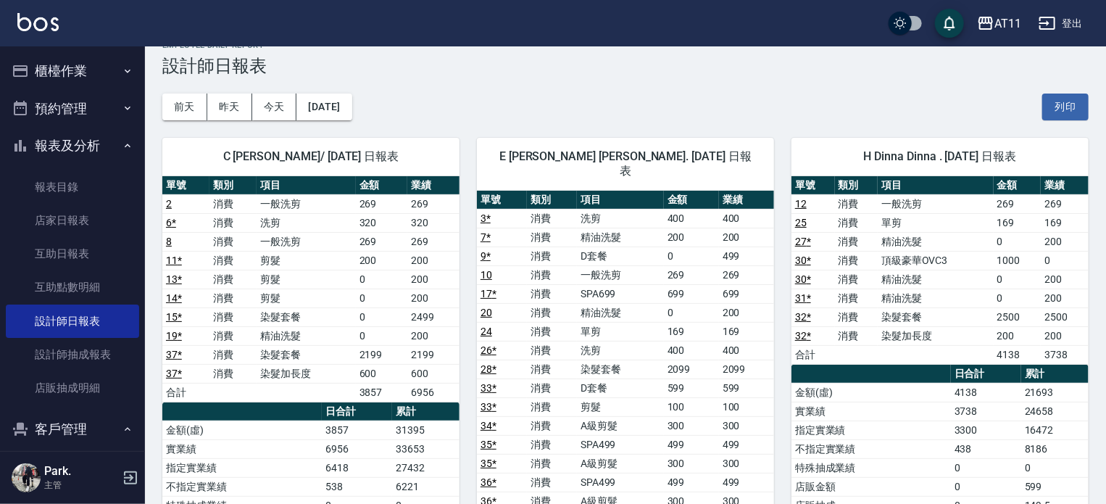
scroll to position [0, 0]
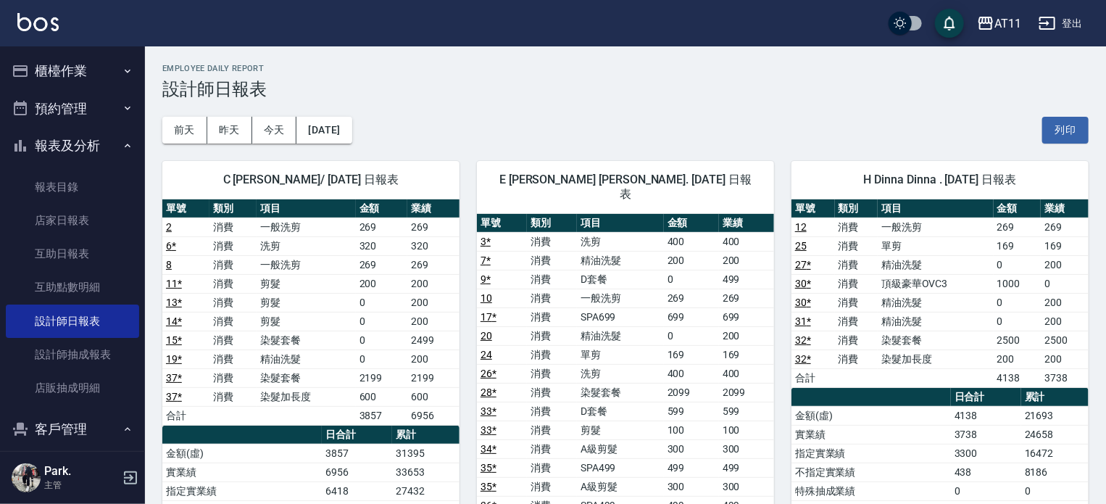
click at [38, 69] on button "櫃檯作業" at bounding box center [72, 71] width 133 height 38
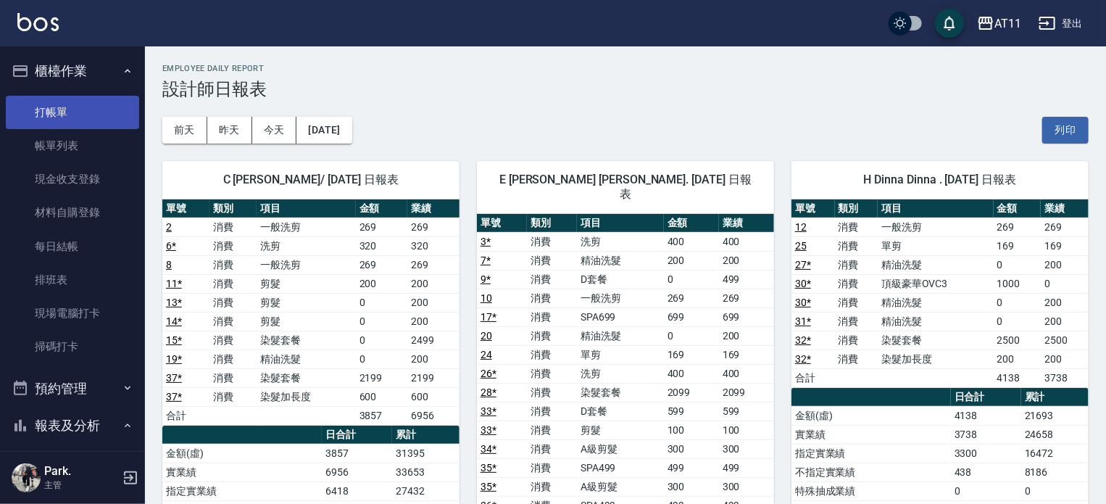
click at [47, 109] on link "打帳單" at bounding box center [72, 112] width 133 height 33
